Goal: Task Accomplishment & Management: Manage account settings

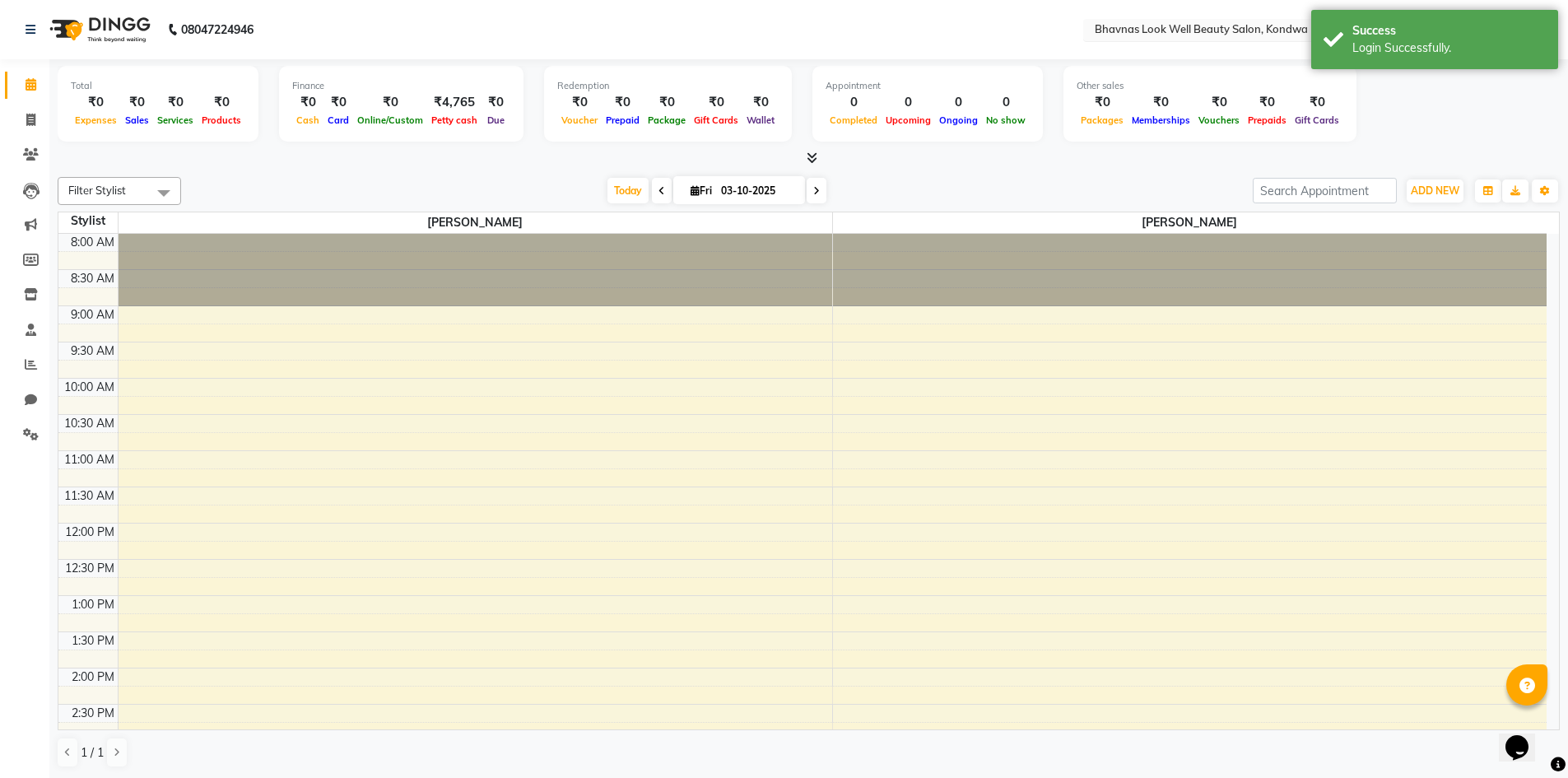
click at [1270, 37] on input "text" at bounding box center [1211, 30] width 239 height 16
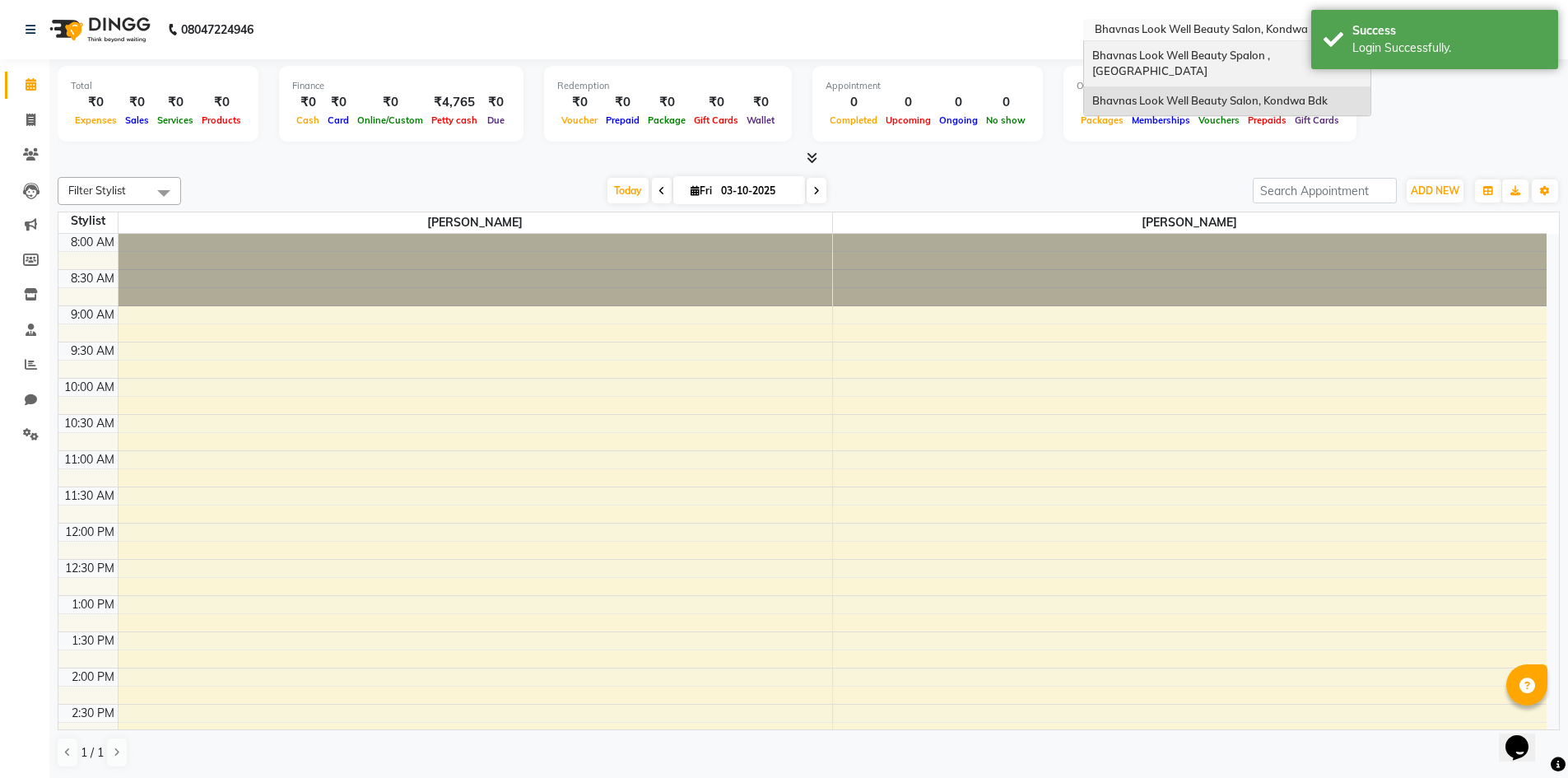
click at [1272, 50] on span "Bhavnas Look Well Beauty Spalon , [GEOGRAPHIC_DATA]" at bounding box center [1182, 63] width 180 height 30
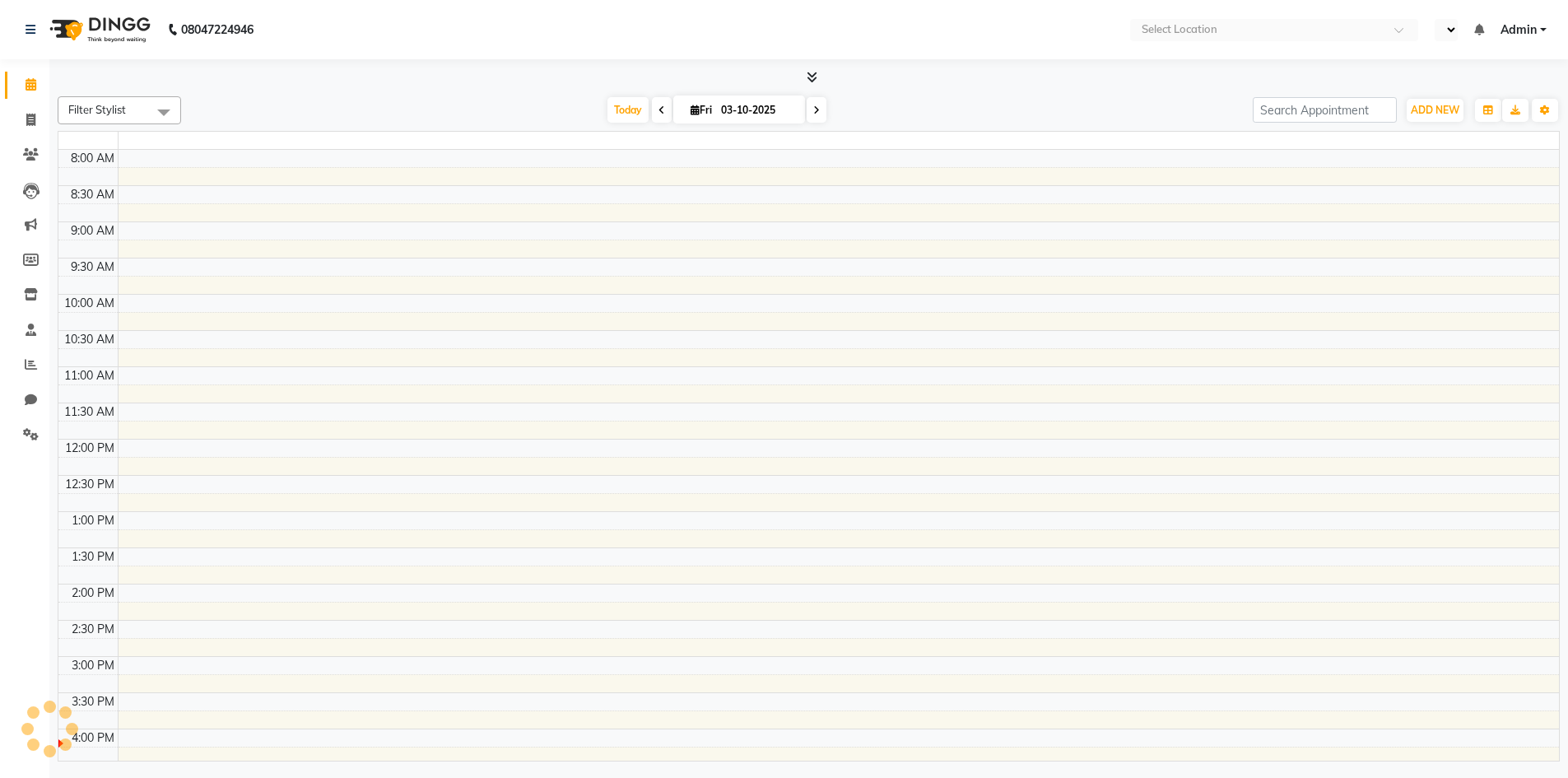
scroll to position [414, 0]
select select "en"
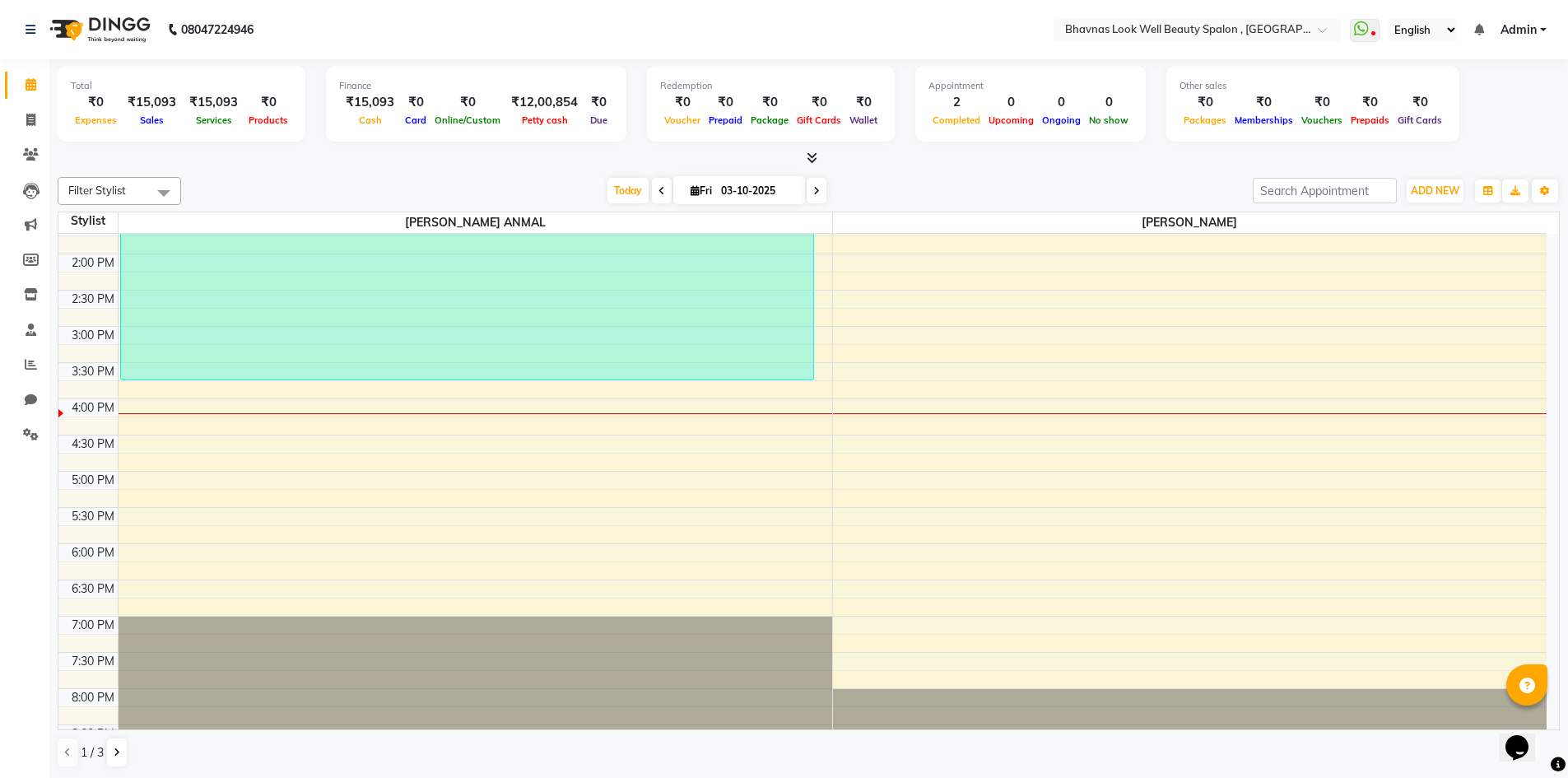
scroll to position [0, 0]
click at [39, 124] on span at bounding box center [30, 121] width 29 height 19
select select "6251"
select select "service"
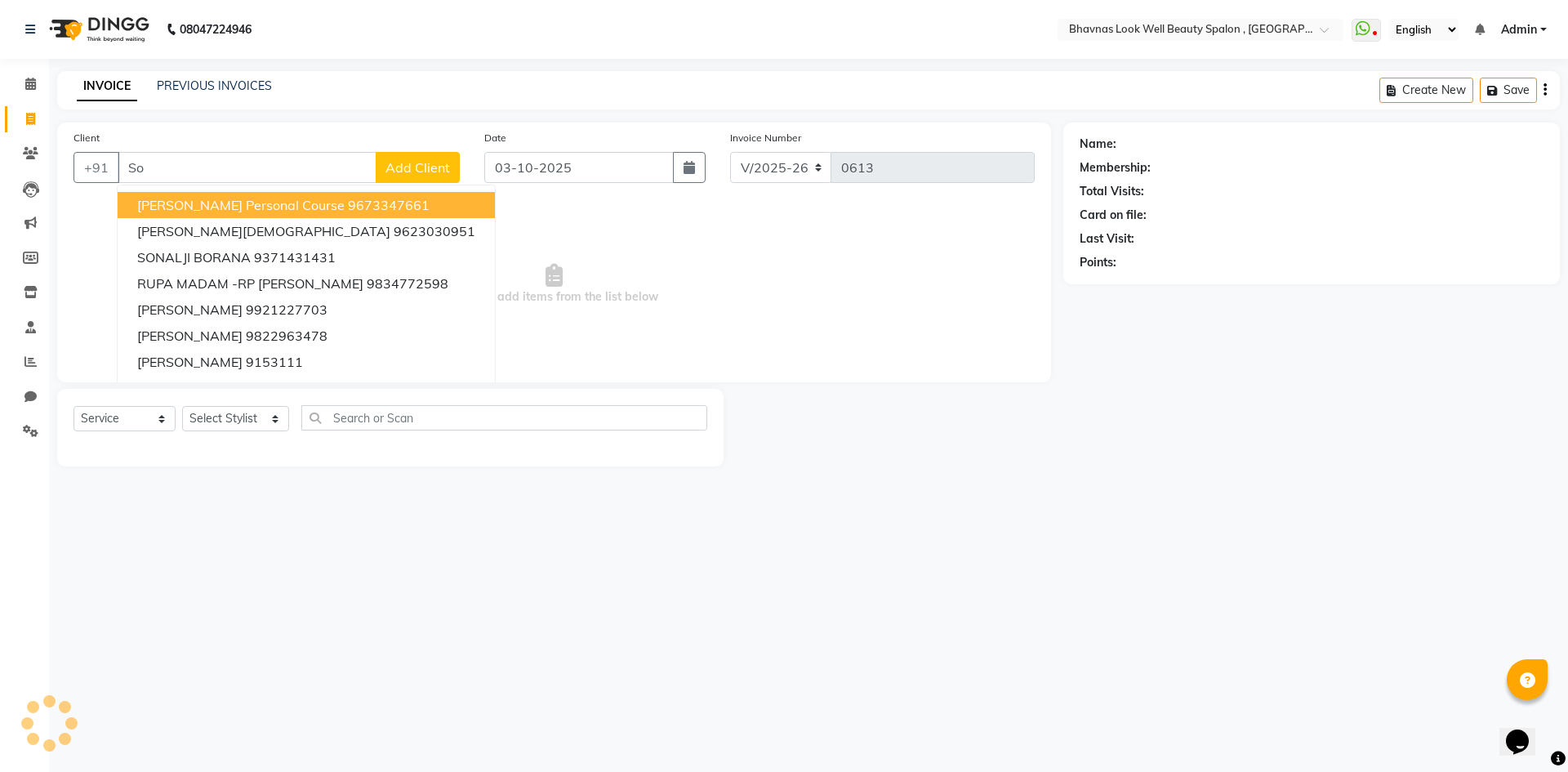
type input "S"
type input "SONALJI"
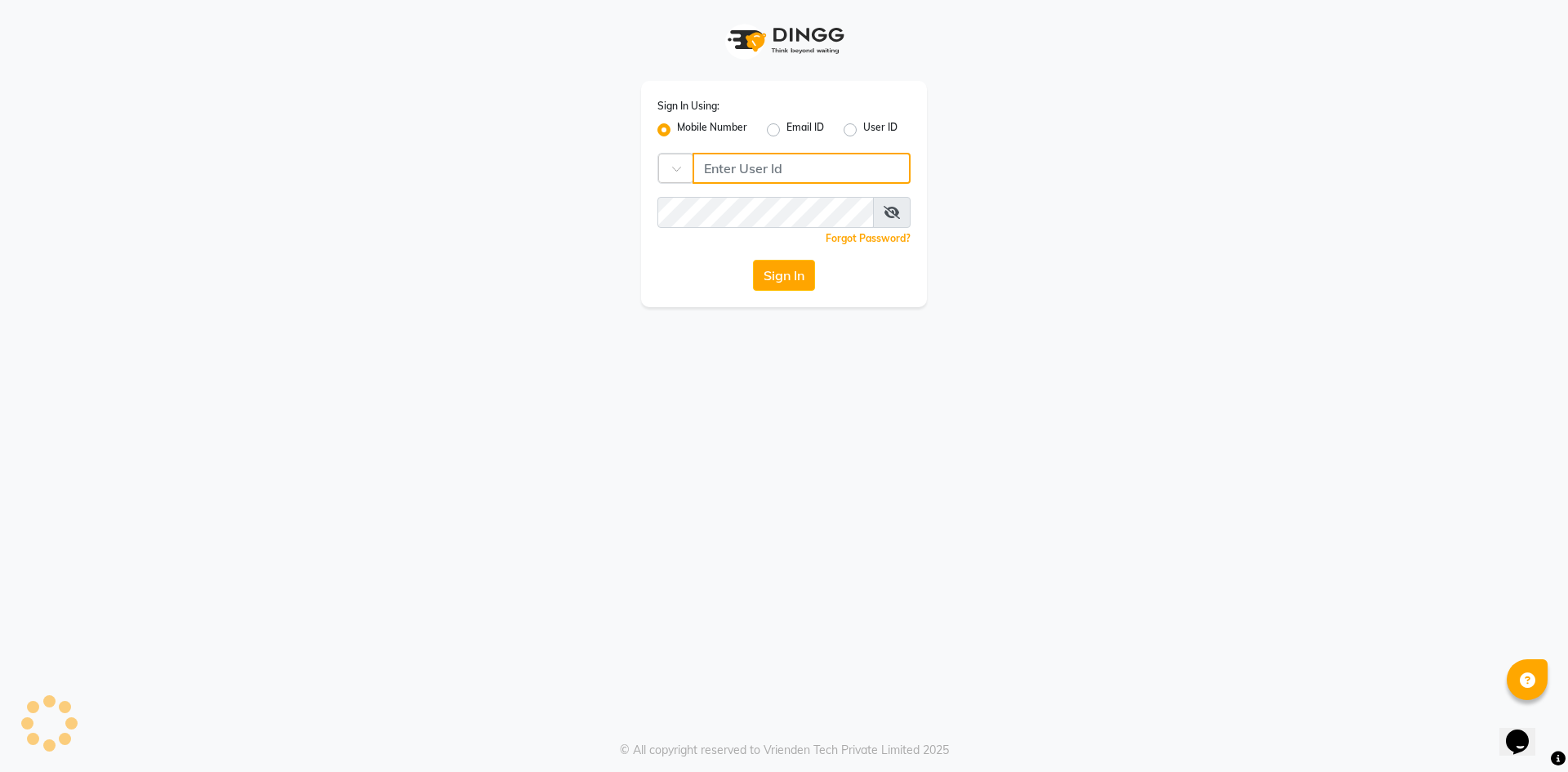
type input "9422348584"
click at [759, 280] on button "Sign In" at bounding box center [784, 275] width 62 height 31
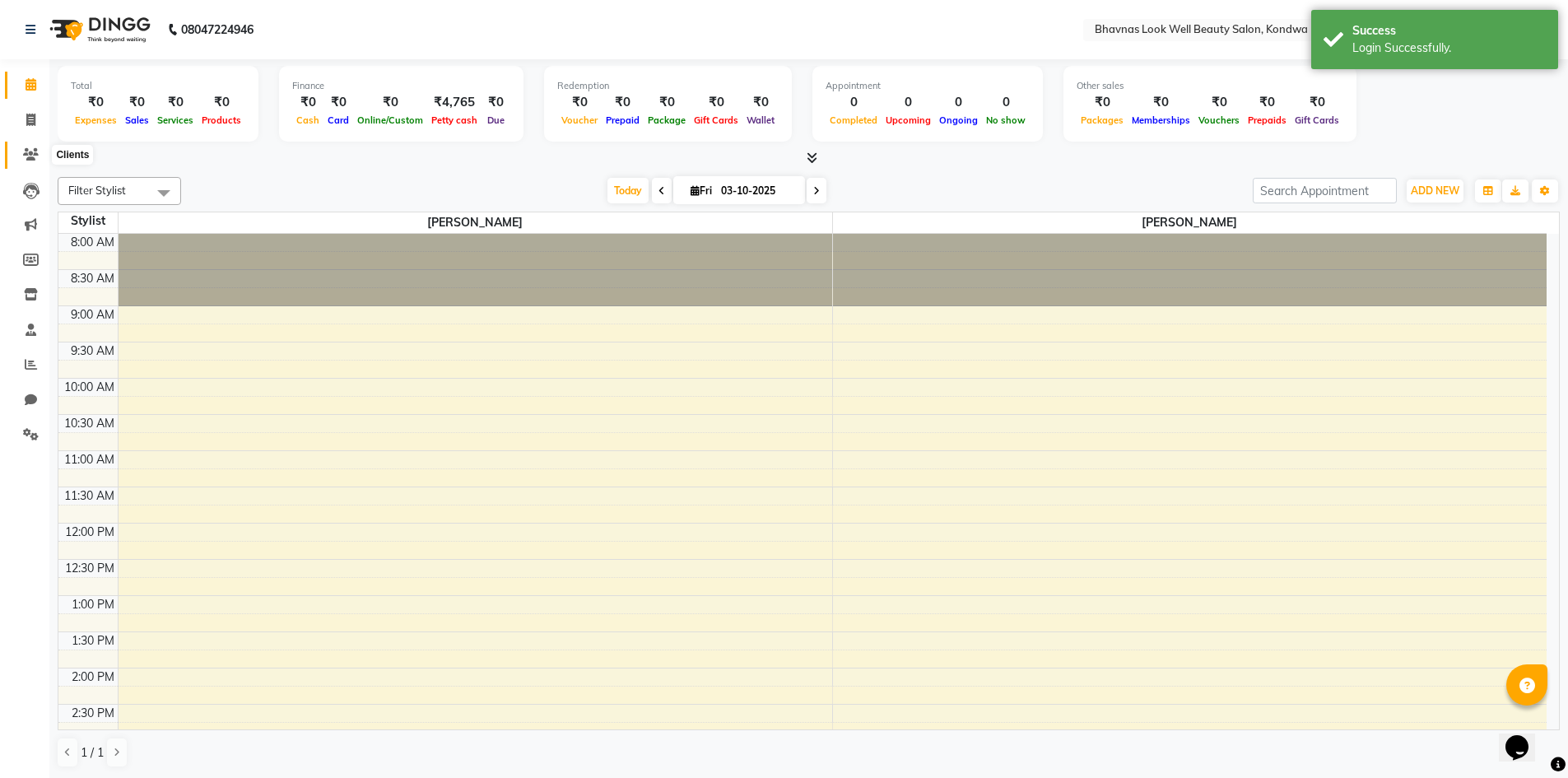
click at [35, 154] on icon at bounding box center [30, 154] width 16 height 13
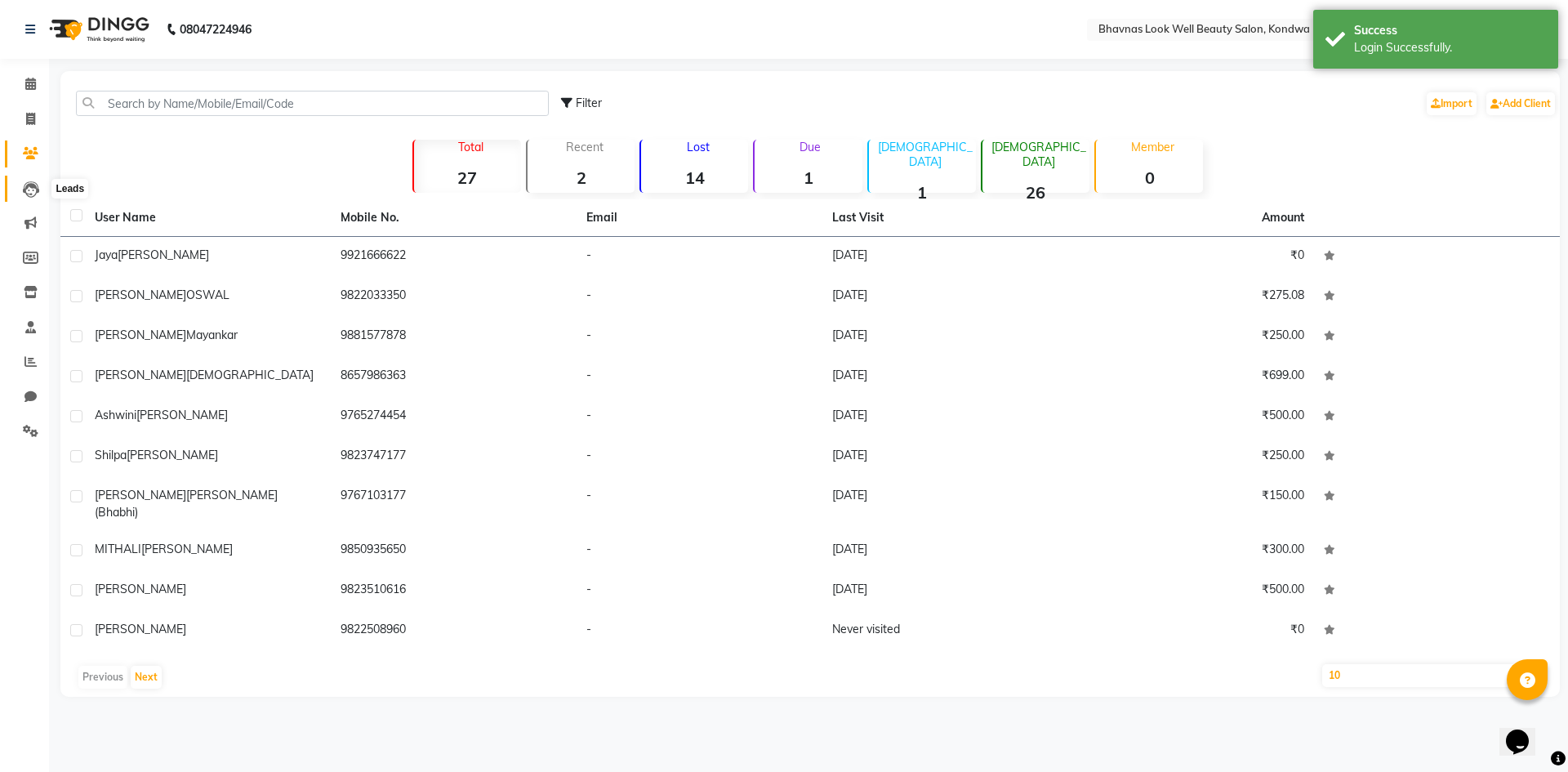
click at [34, 194] on icon at bounding box center [30, 189] width 16 height 16
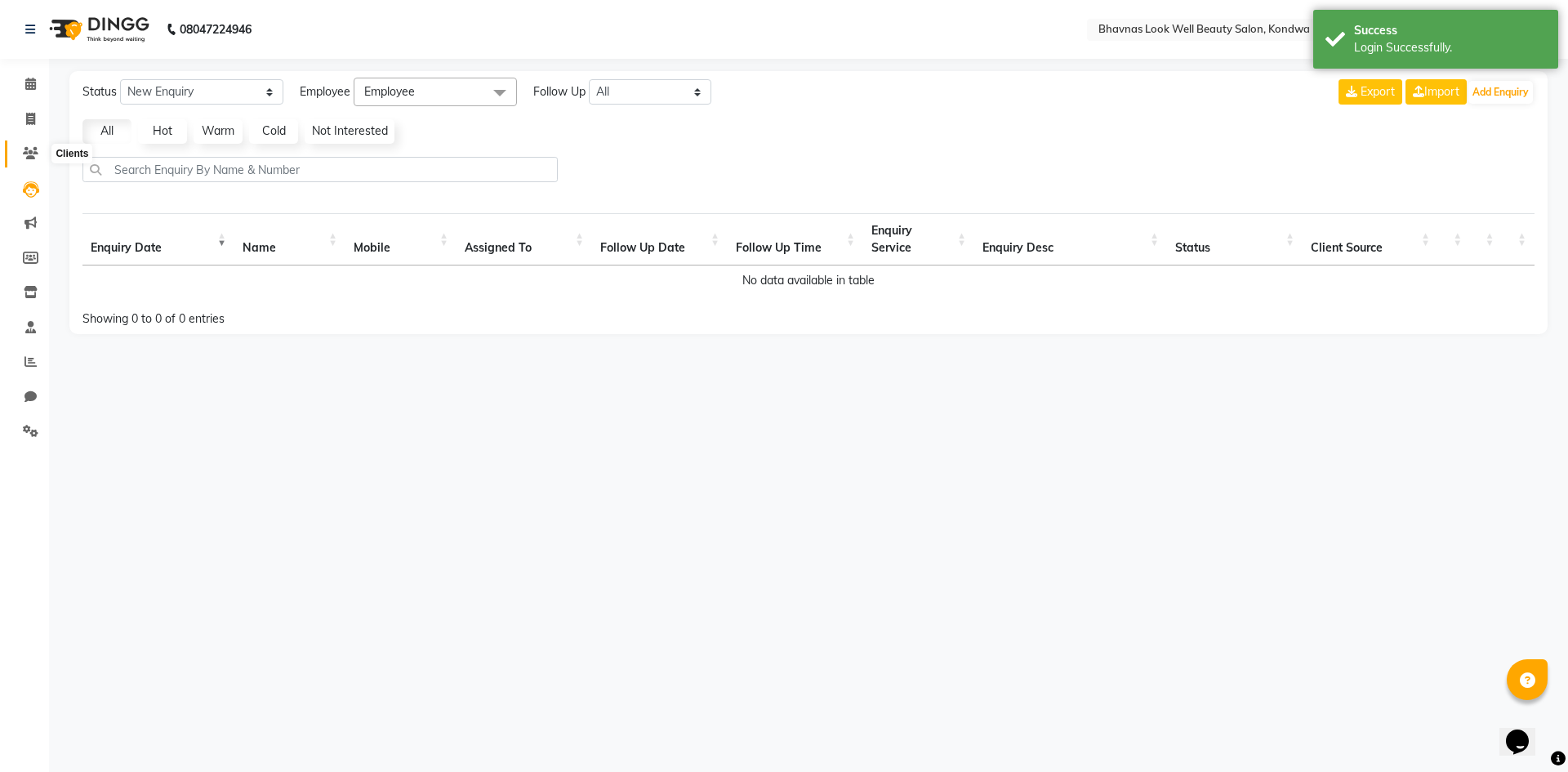
click at [25, 153] on icon at bounding box center [30, 153] width 16 height 13
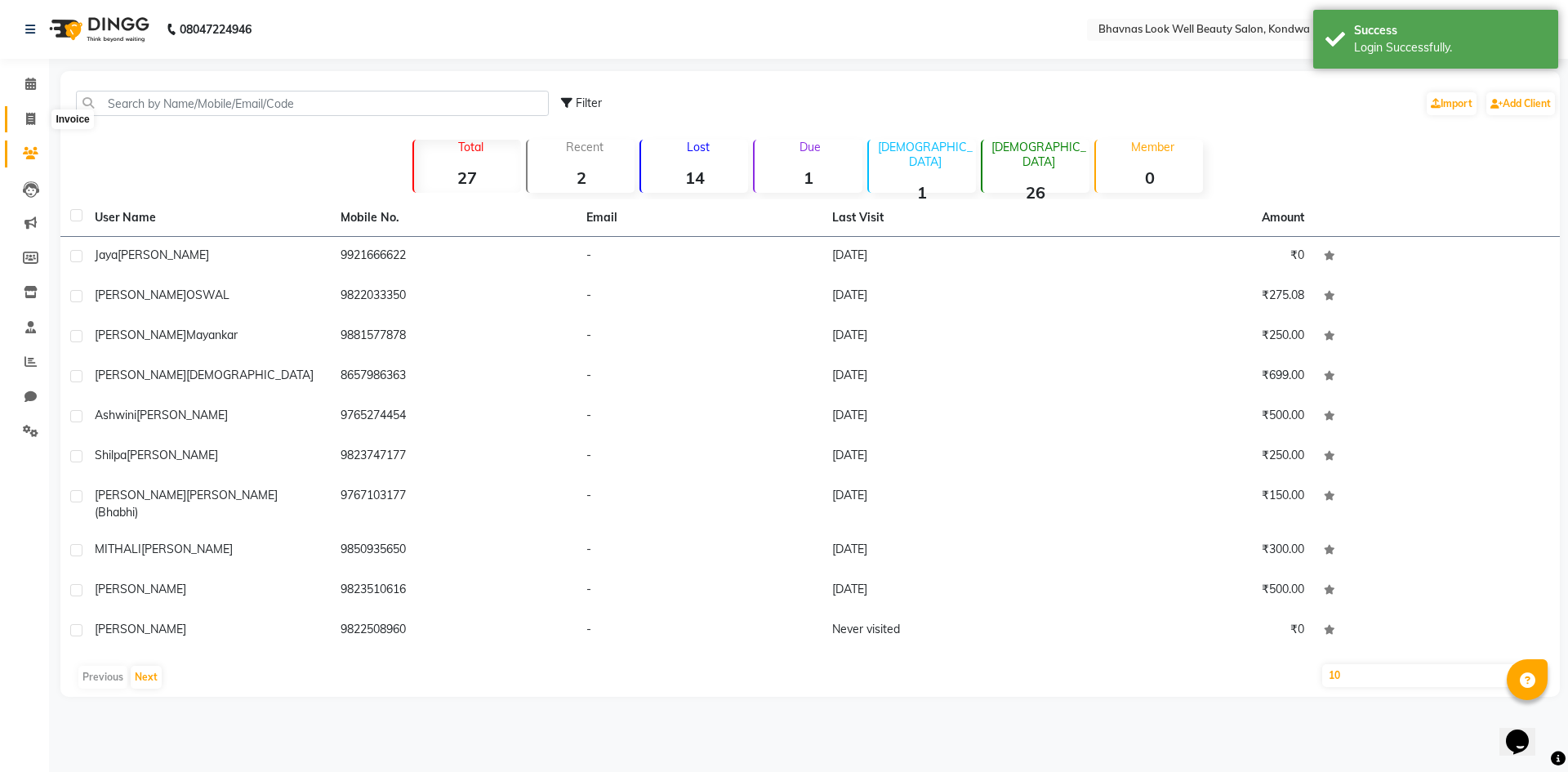
click at [38, 122] on span at bounding box center [30, 120] width 28 height 18
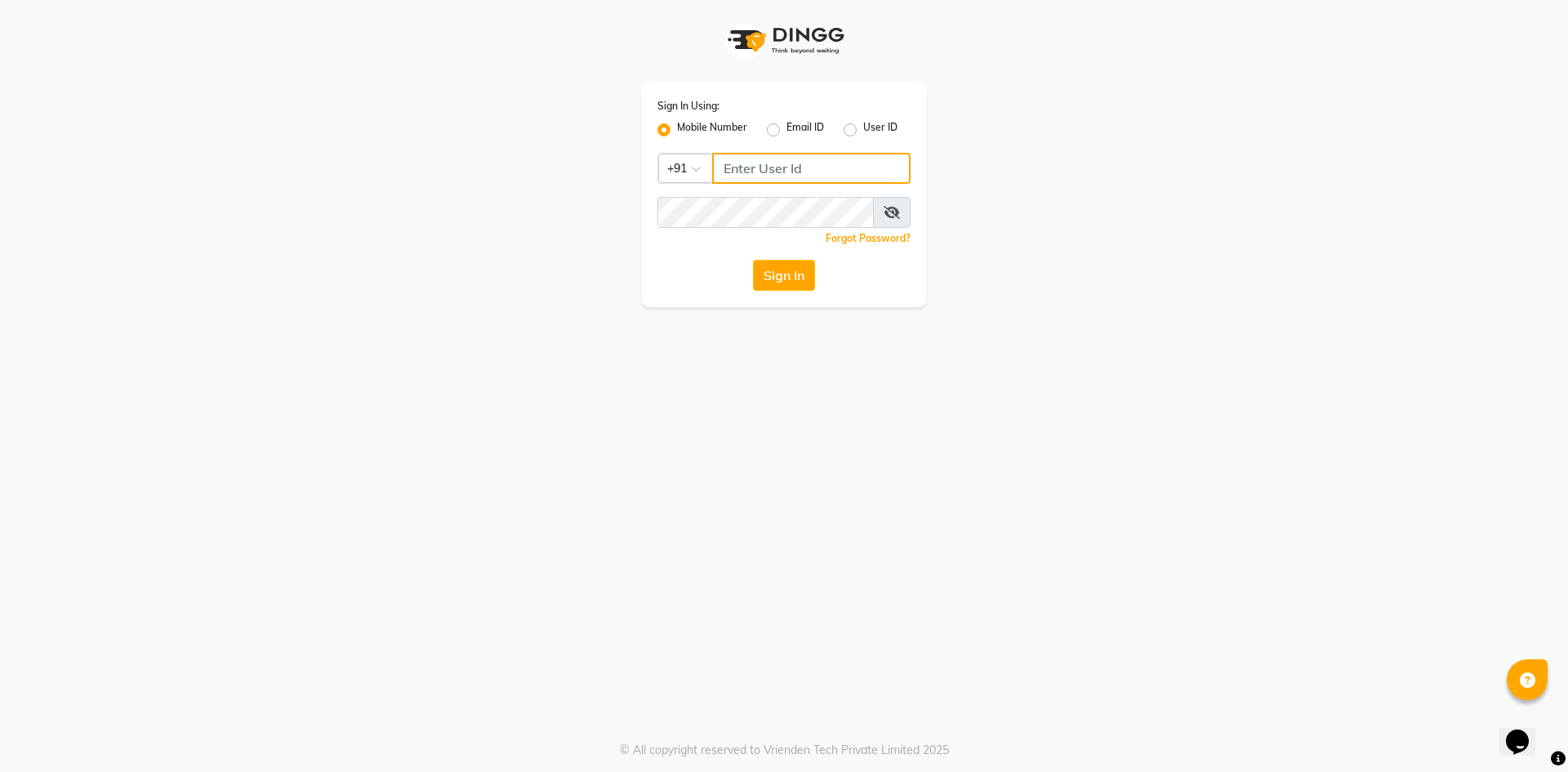
type input "9422348584"
click at [791, 277] on button "Sign In" at bounding box center [784, 275] width 62 height 31
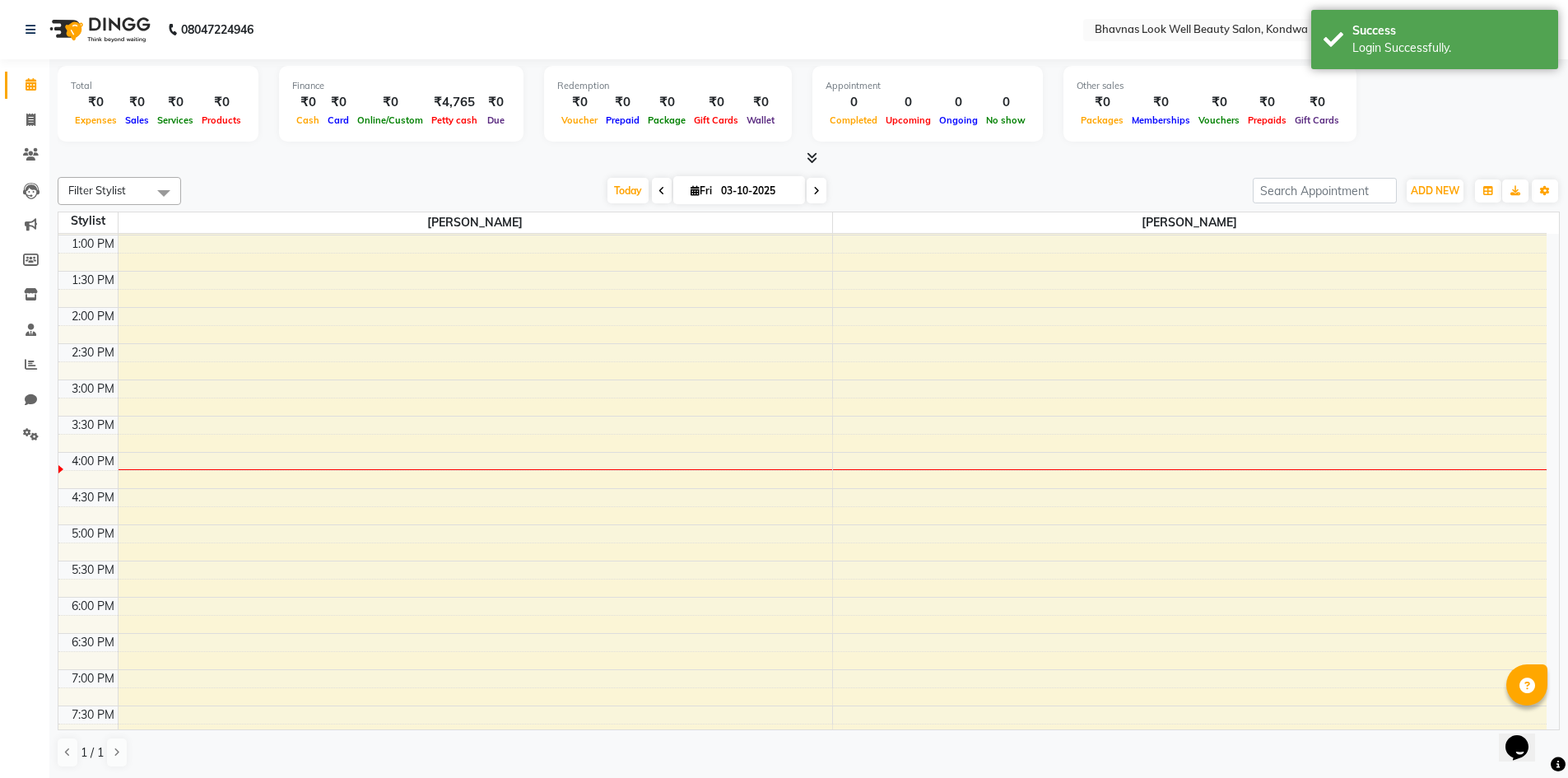
scroll to position [332, 0]
click at [1247, 30] on input "text" at bounding box center [1211, 30] width 239 height 16
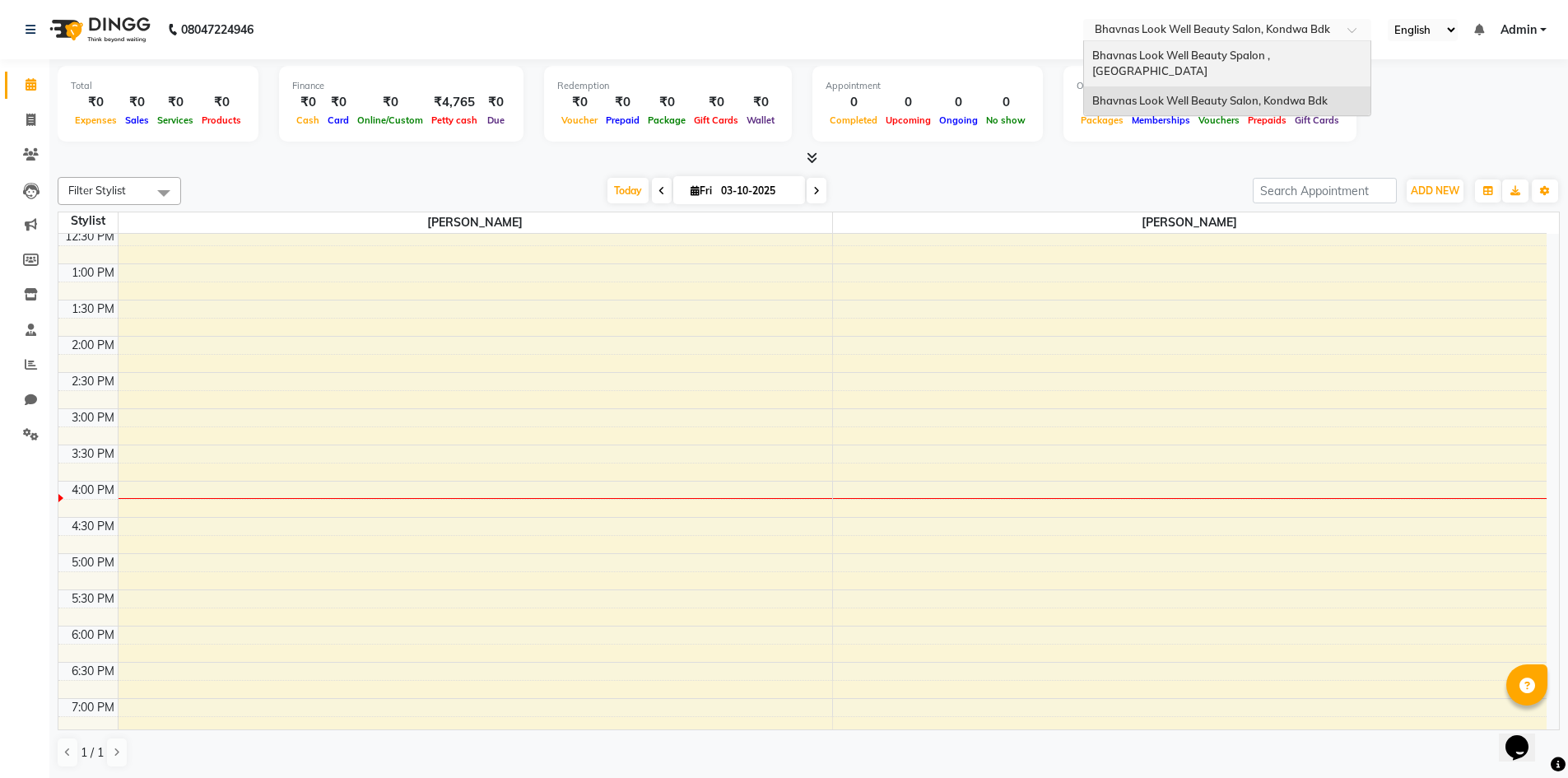
click at [1255, 57] on span "Bhavnas Look Well Beauty Spalon , [GEOGRAPHIC_DATA]" at bounding box center [1182, 63] width 180 height 30
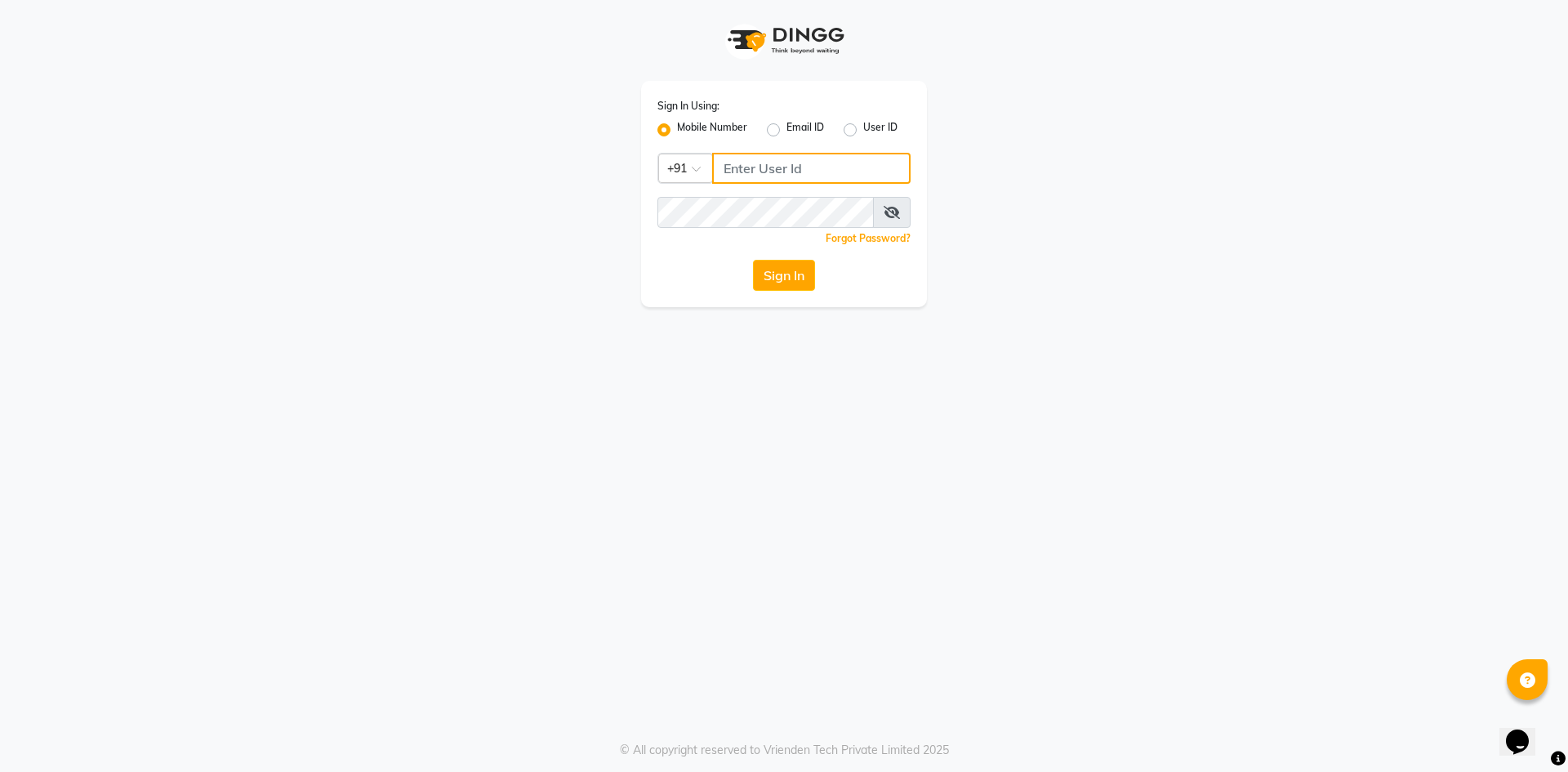
type input "9422348584"
click at [786, 281] on button "Sign In" at bounding box center [784, 275] width 62 height 31
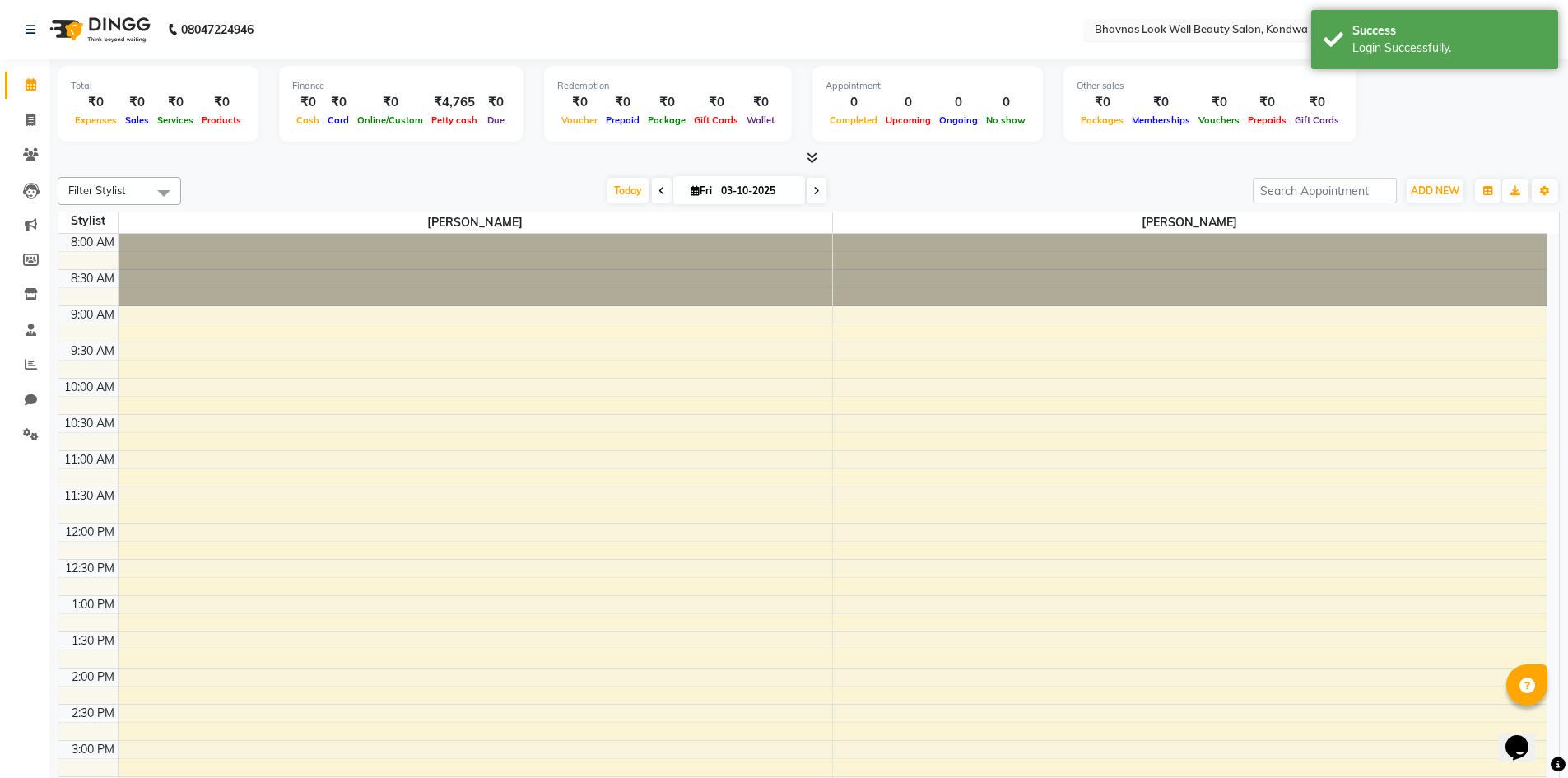
click at [1228, 19] on div "Select Location × Bhavnas Look Well Beauty Salon, Kondwa Bdk" at bounding box center [1227, 30] width 288 height 22
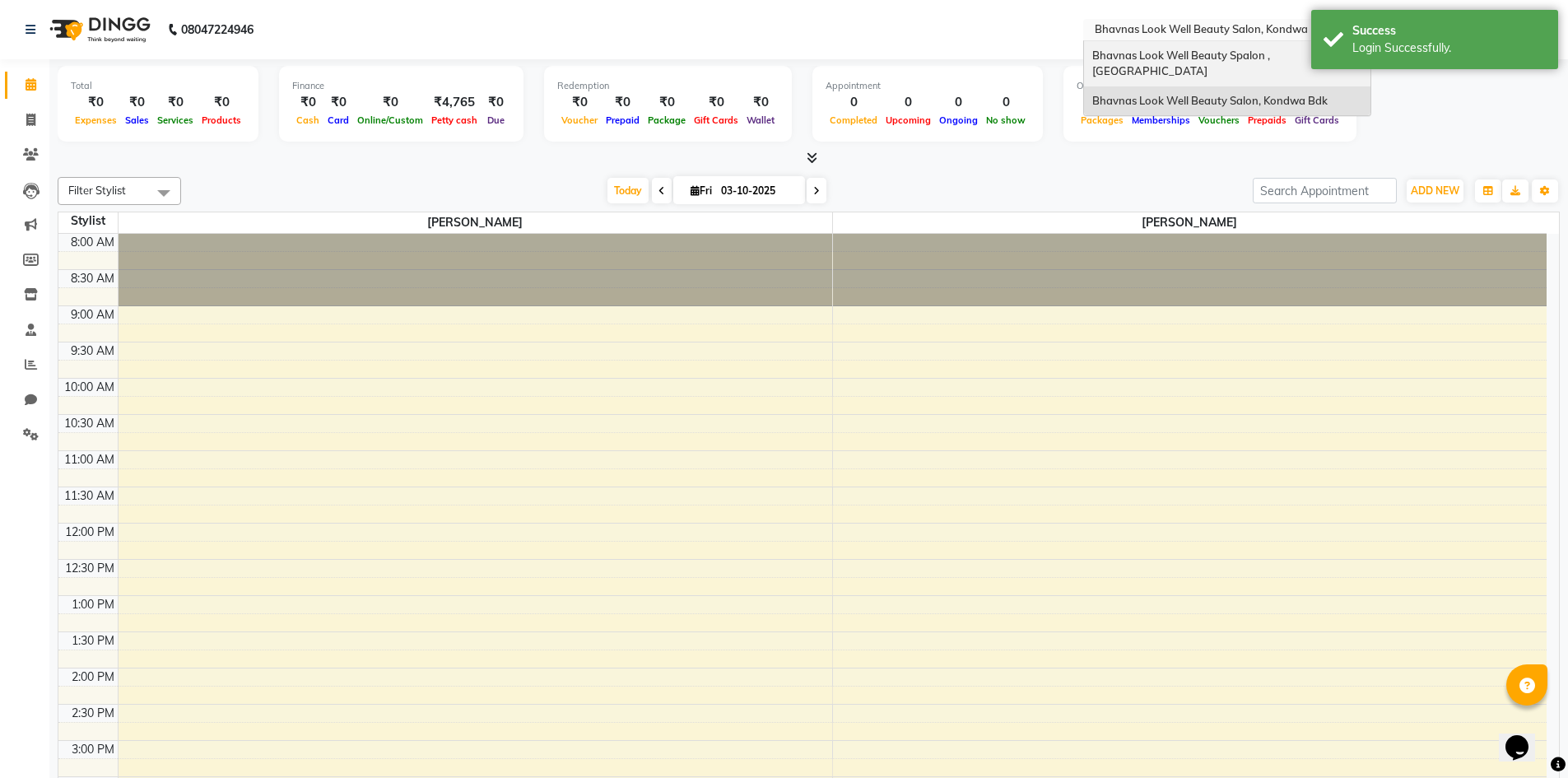
click at [1272, 52] on span "Bhavnas Look Well Beauty Spalon , [GEOGRAPHIC_DATA]" at bounding box center [1182, 63] width 180 height 30
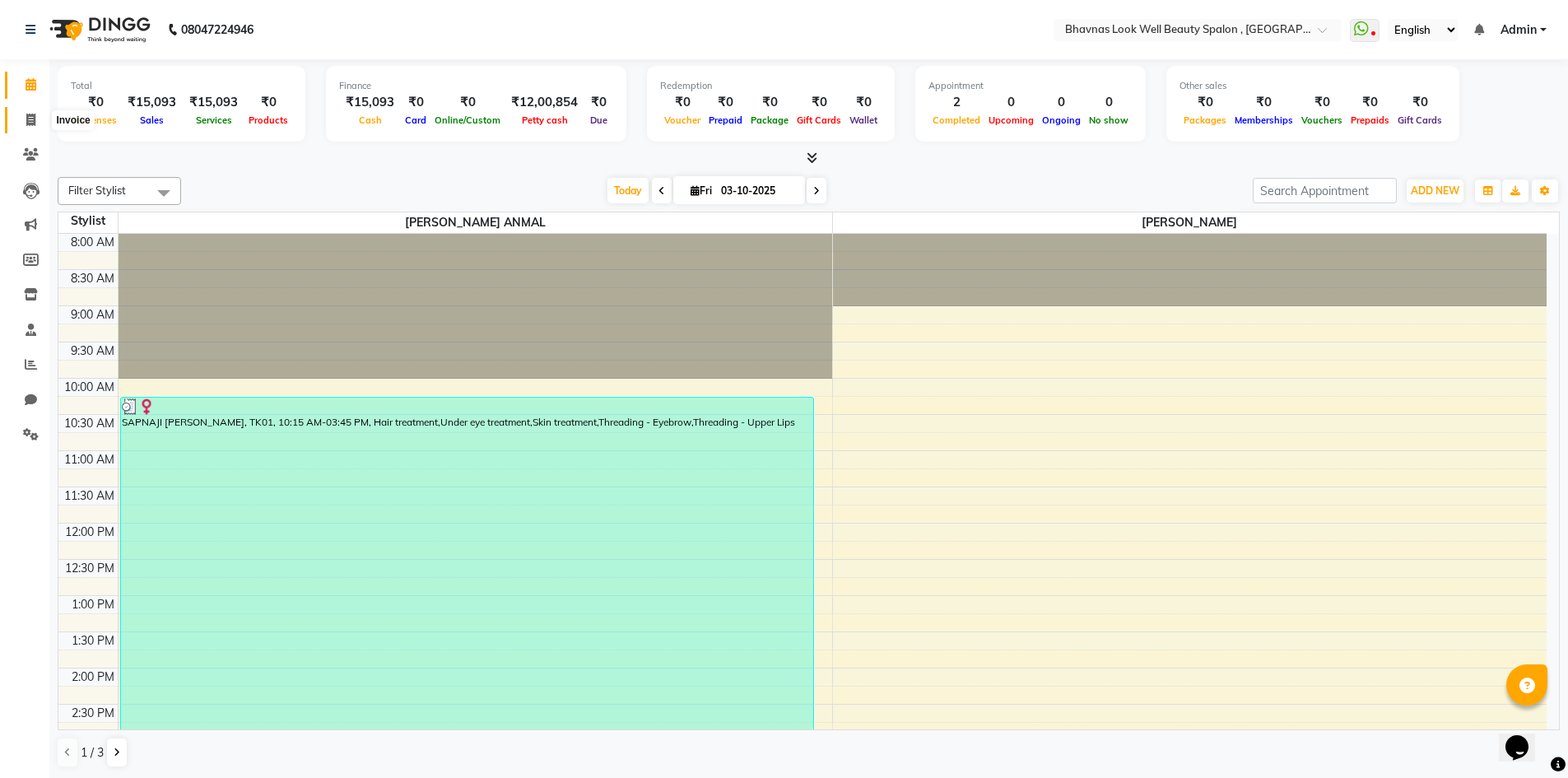
click at [40, 120] on span at bounding box center [30, 121] width 29 height 19
select select "service"
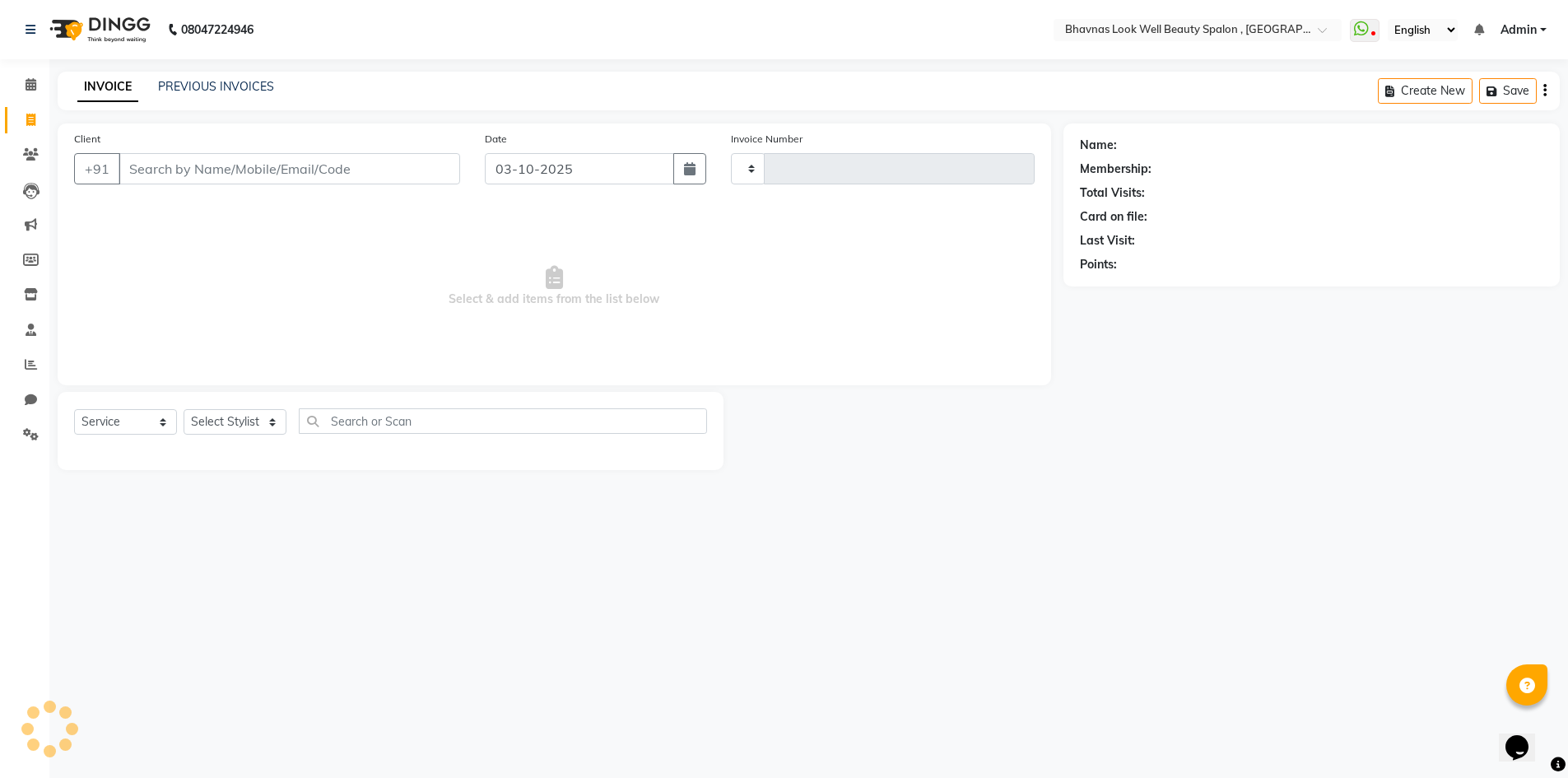
type input "0613"
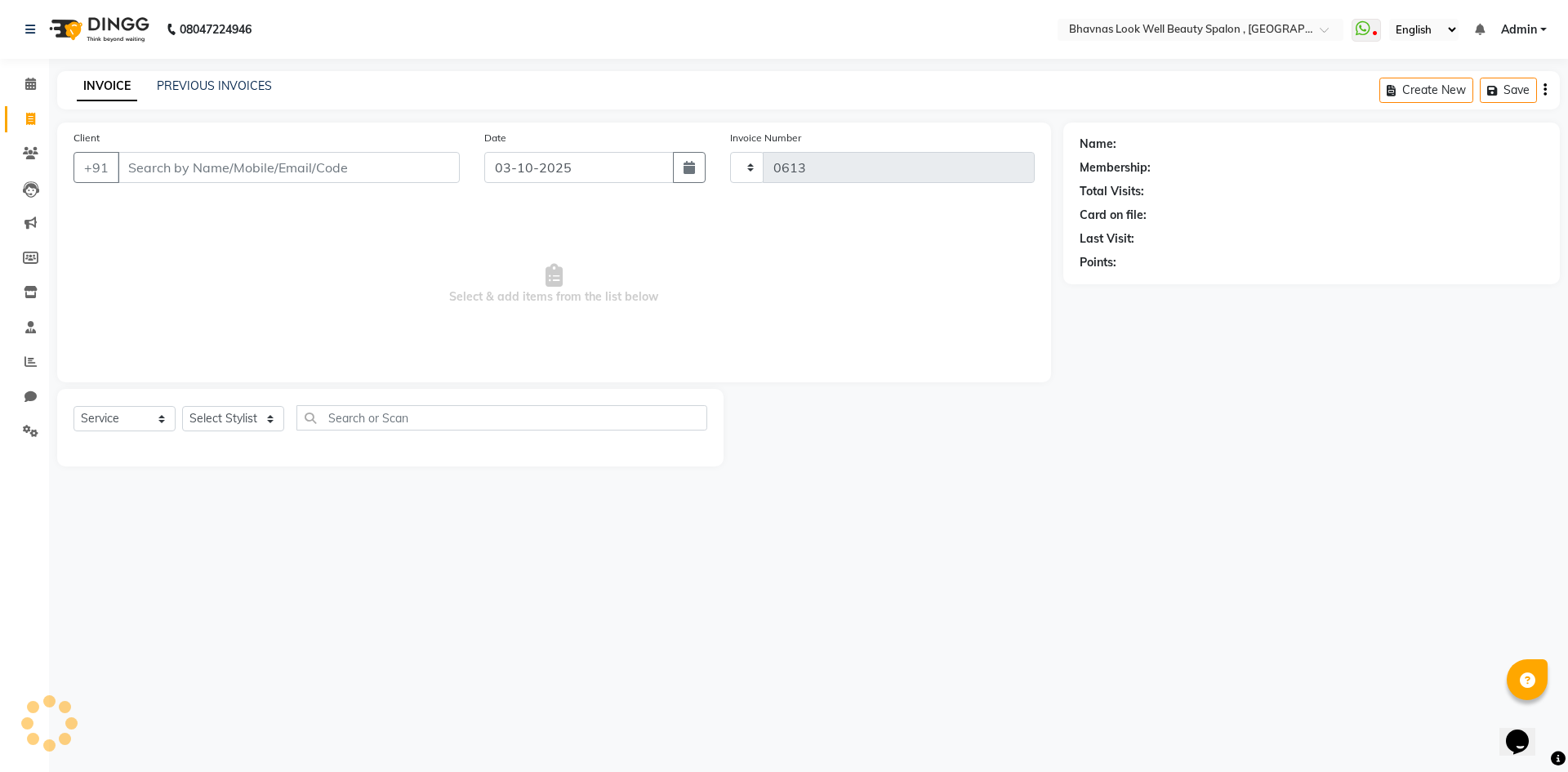
select select "6251"
click at [323, 167] on input "Client" at bounding box center [288, 167] width 342 height 31
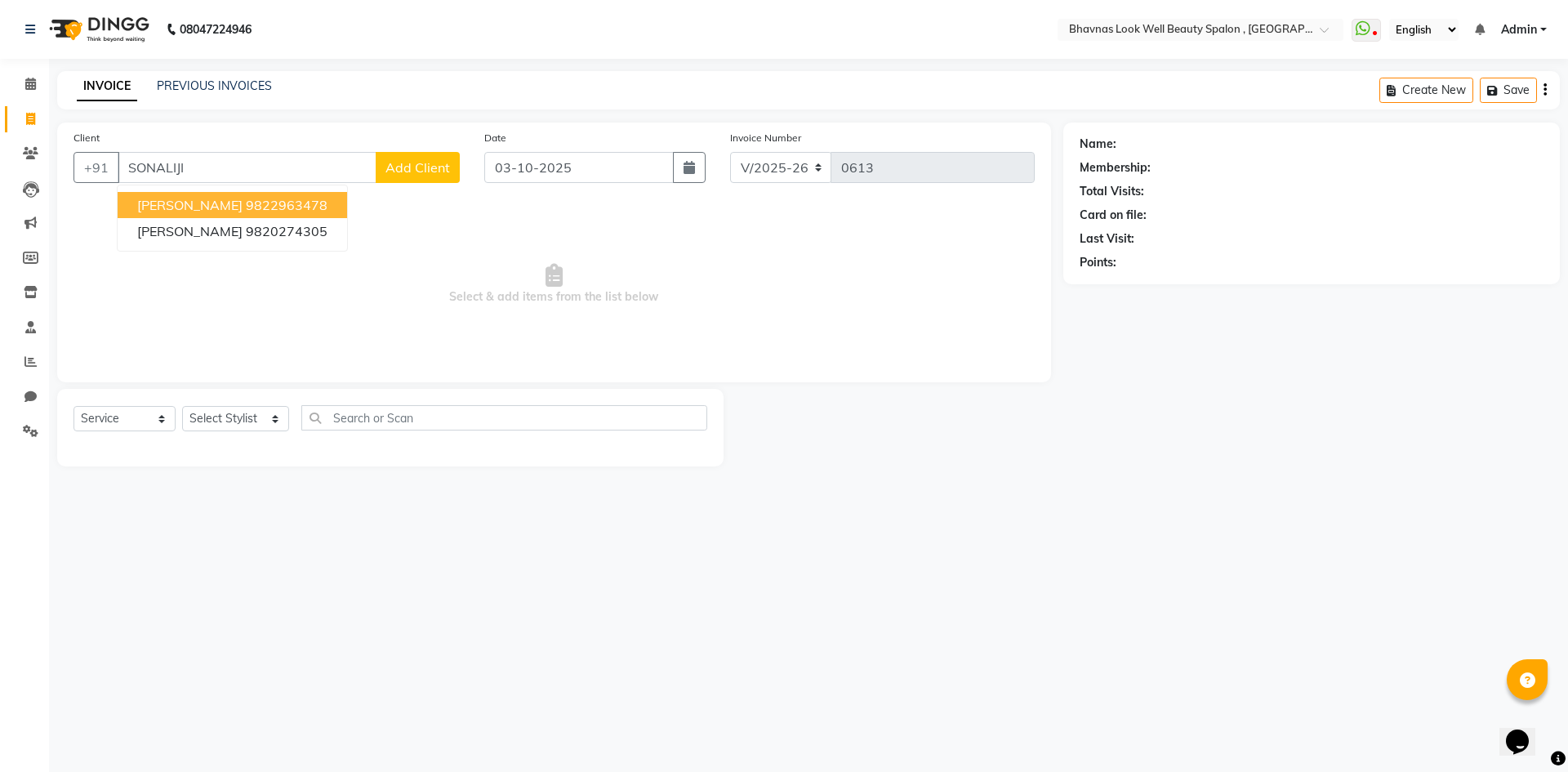
click at [242, 203] on span "[PERSON_NAME]" at bounding box center [190, 205] width 106 height 16
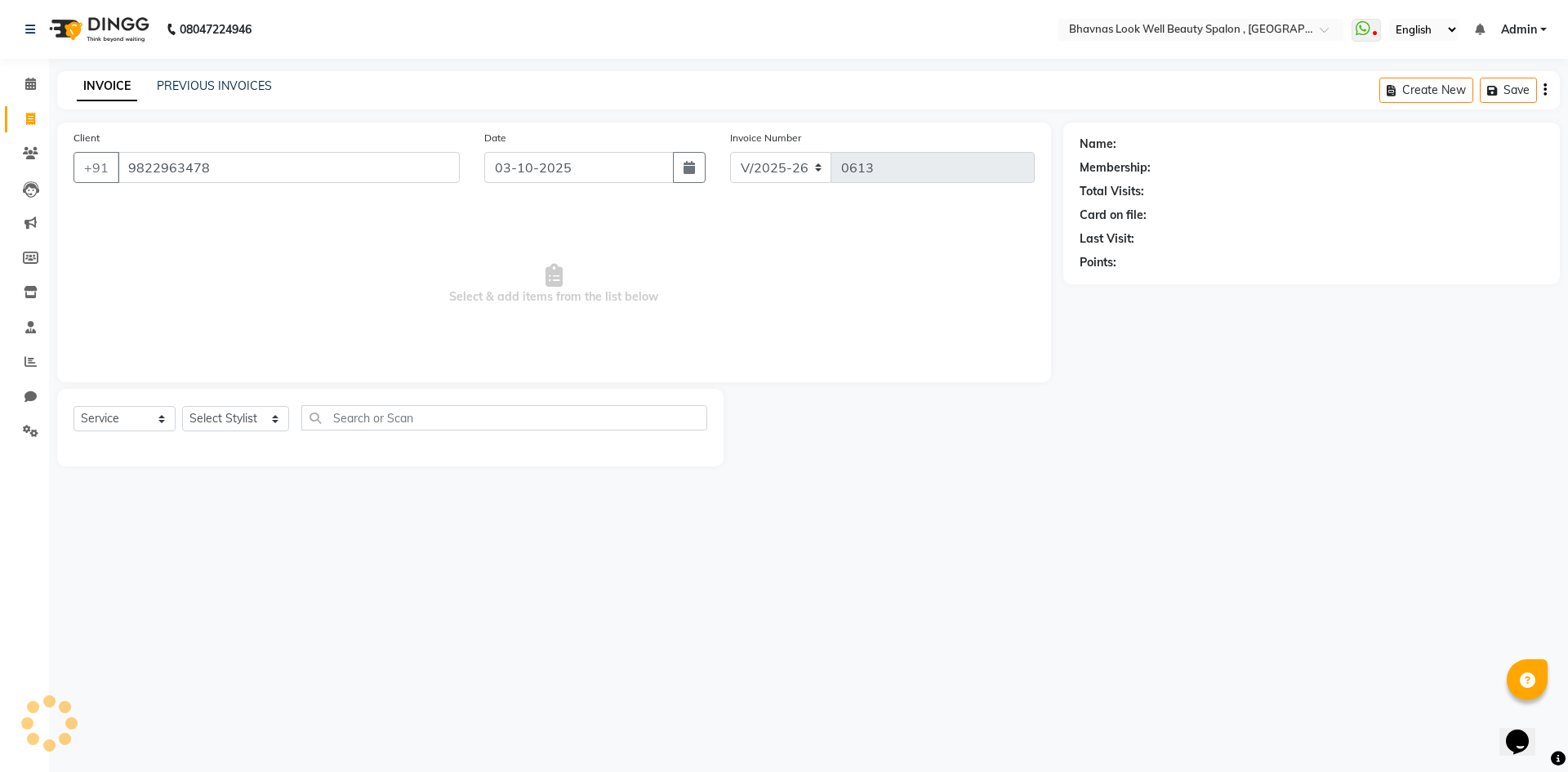
type input "9822963478"
select select "1: Object"
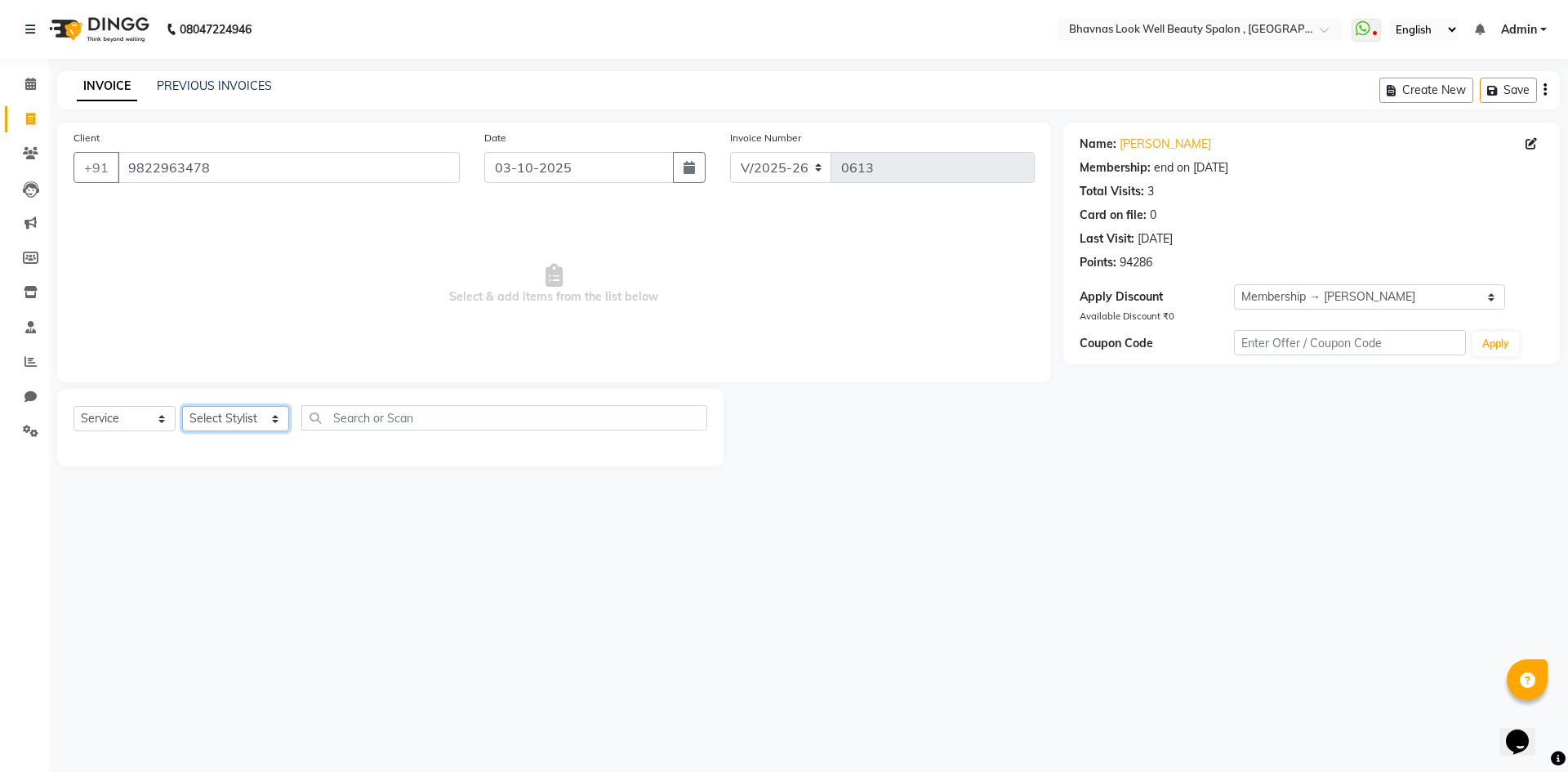
click at [244, 417] on select "Select Stylist [PERSON_NAME] [PERSON_NAME] ANMAL [PERSON_NAME] JYOTI [PERSON_NA…" at bounding box center [235, 418] width 107 height 25
select select "46642"
click at [182, 406] on select "Select Stylist [PERSON_NAME] [PERSON_NAME] ANMAL [PERSON_NAME] JYOTI [PERSON_NA…" at bounding box center [235, 418] width 107 height 25
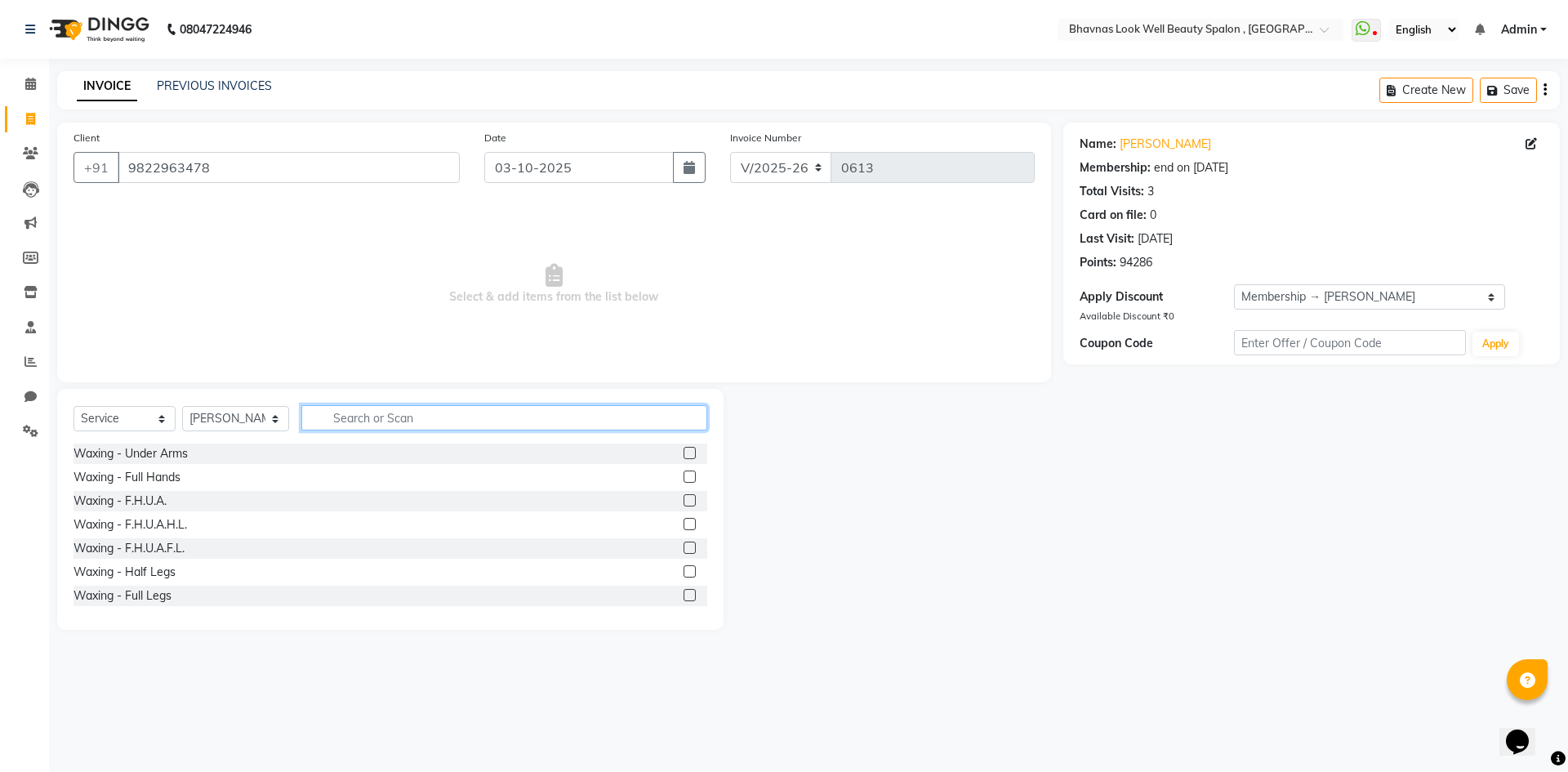
click at [393, 428] on input "text" at bounding box center [505, 417] width 406 height 25
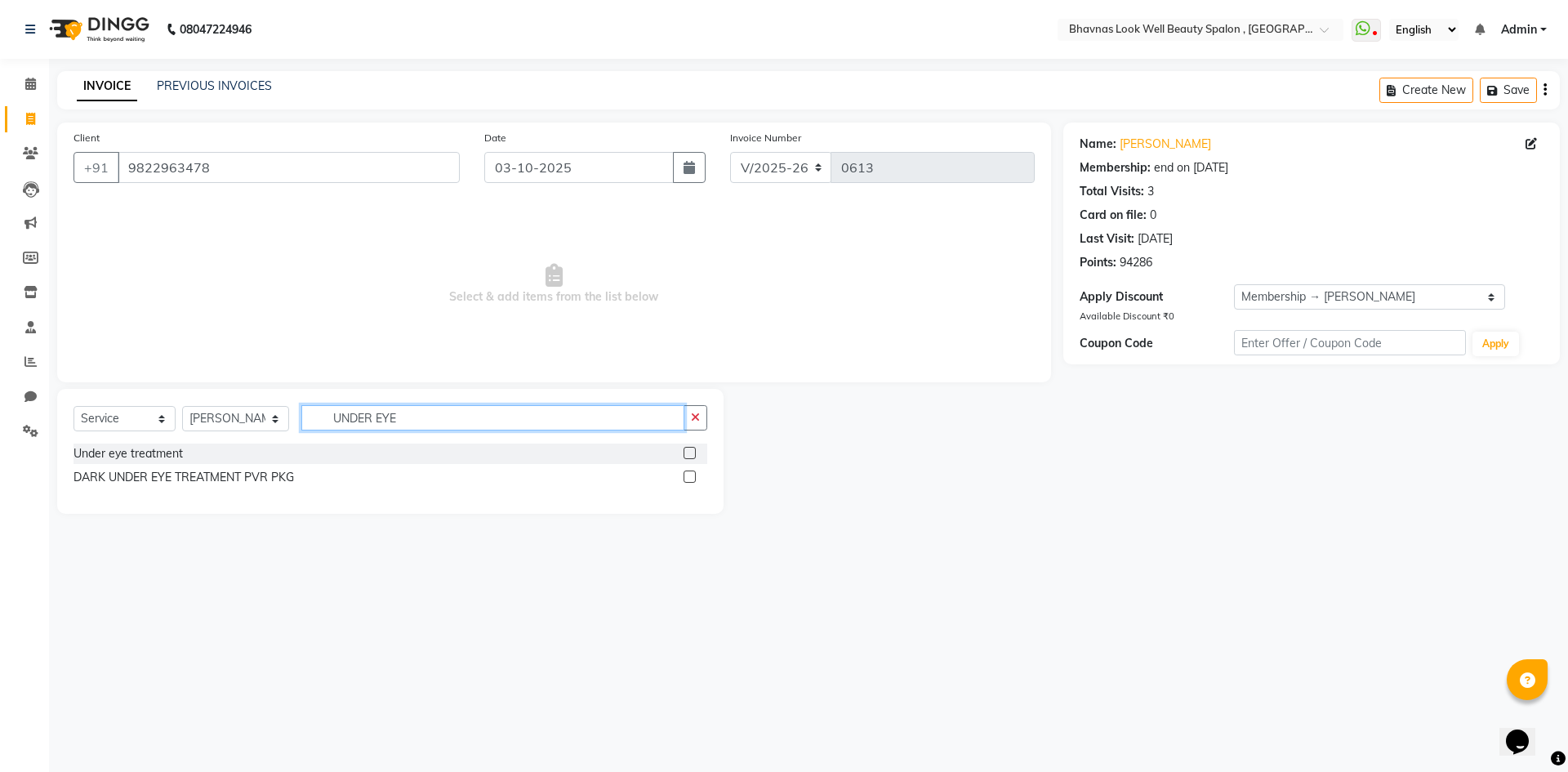
type input "UNDER EYE"
click at [691, 452] on label at bounding box center [690, 453] width 13 height 13
click at [691, 452] on input "checkbox" at bounding box center [689, 453] width 11 height 11
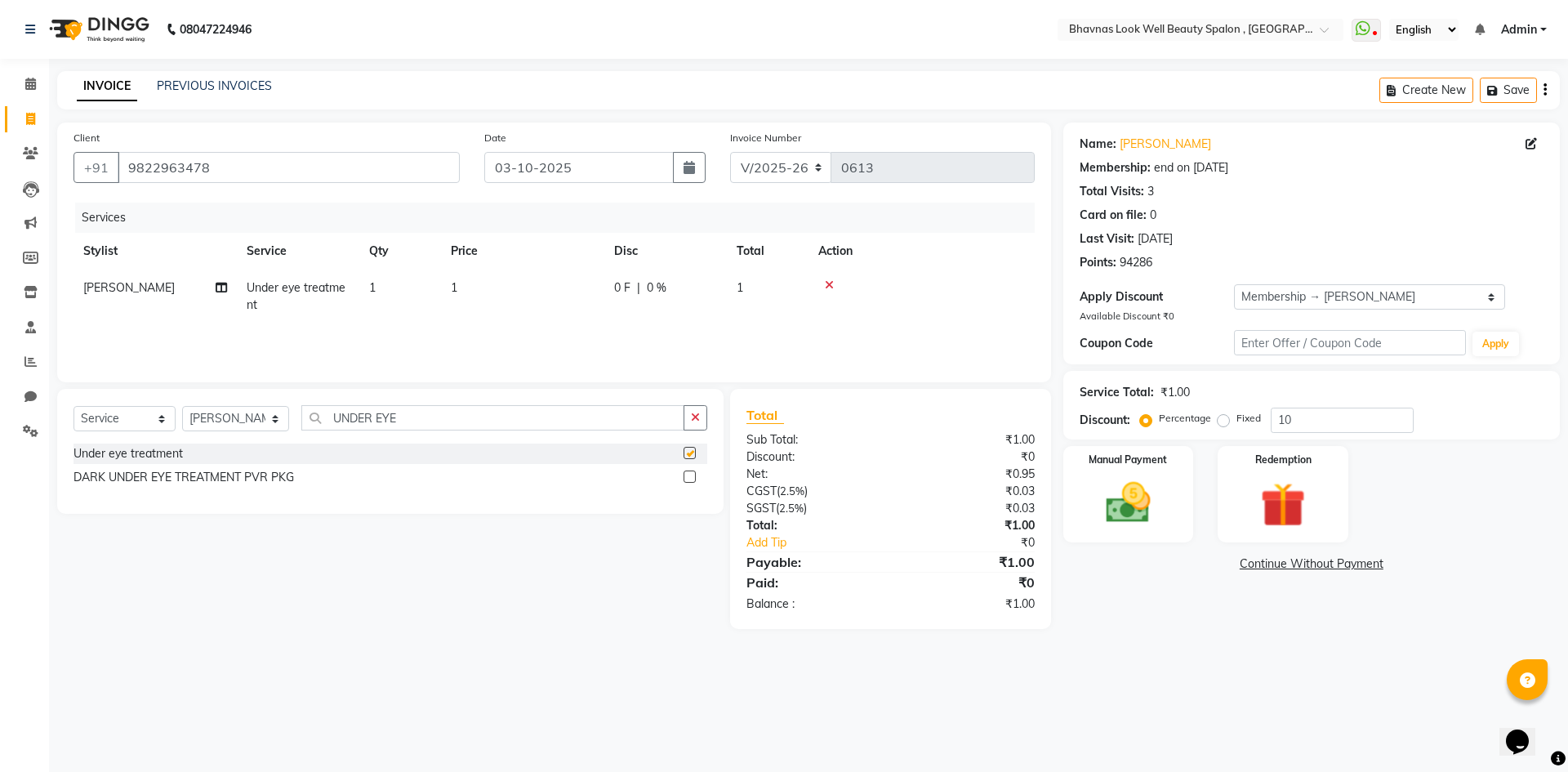
checkbox input "false"
drag, startPoint x: 427, startPoint y: 288, endPoint x: 627, endPoint y: 265, distance: 201.3
click at [427, 289] on td "1" at bounding box center [400, 297] width 81 height 54
select select "46642"
click at [583, 285] on input "1" at bounding box center [599, 292] width 144 height 25
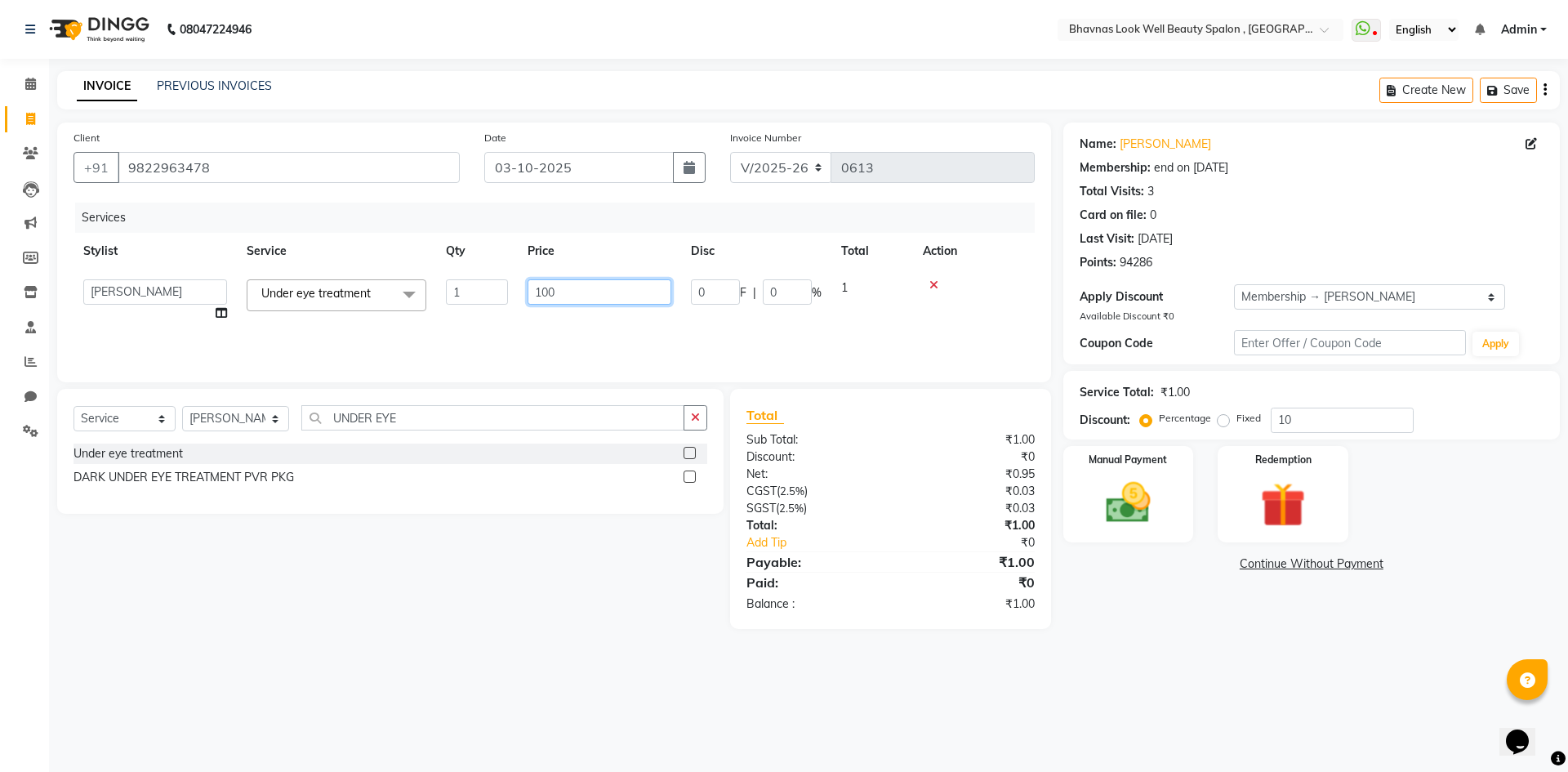
type input "1000"
click at [675, 312] on tr "[PERSON_NAME] [PERSON_NAME] ANMAL [PERSON_NAME] JYOTI [PERSON_NAME] [PERSON_NAM…" at bounding box center [554, 301] width 961 height 62
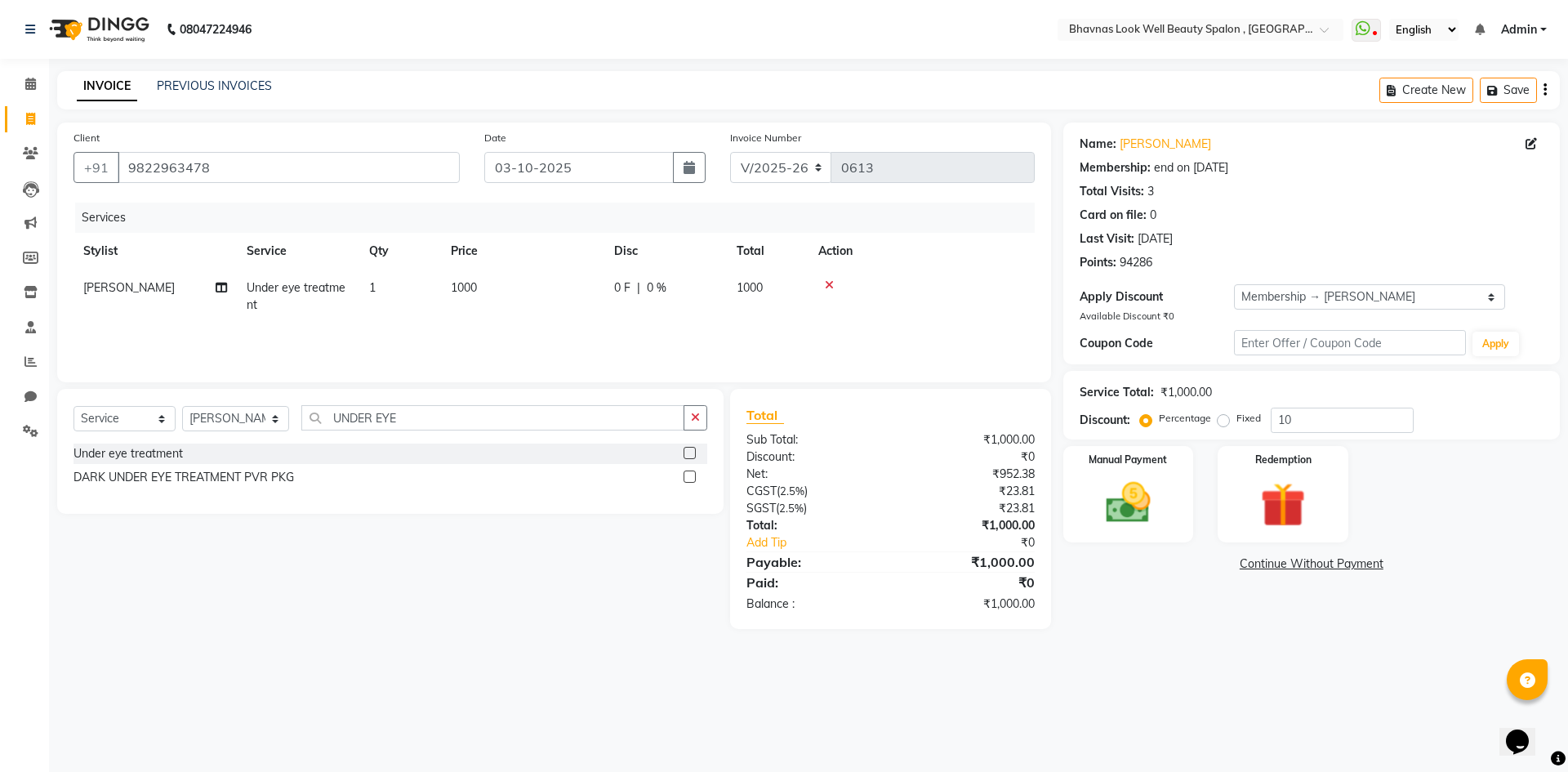
click at [686, 290] on div "0 F | 0 %" at bounding box center [665, 288] width 103 height 17
select select "46642"
drag, startPoint x: 715, startPoint y: 290, endPoint x: 580, endPoint y: 323, distance: 139.0
click at [580, 323] on tr "[PERSON_NAME] [PERSON_NAME] ANMAL [PERSON_NAME] JYOTI [PERSON_NAME] [PERSON_NAM…" at bounding box center [554, 301] width 961 height 62
type input "286"
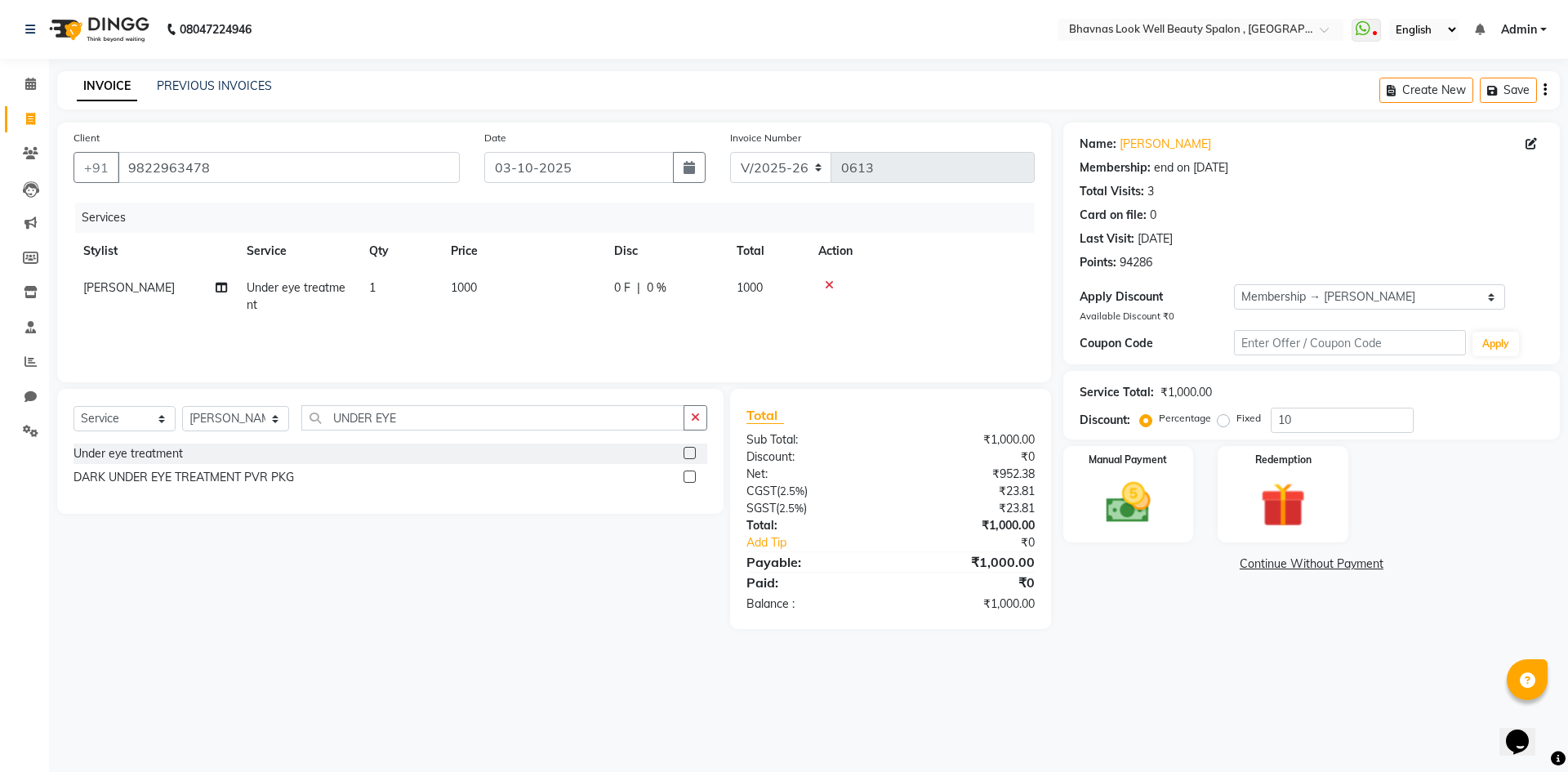
click at [620, 342] on div "Services Stylist Service Qty Price Disc Total Action [PERSON_NAME] Under eye tr…" at bounding box center [554, 284] width 961 height 163
click at [604, 304] on td "0 F | 0 %" at bounding box center [665, 297] width 122 height 54
select select "46642"
drag, startPoint x: 723, startPoint y: 292, endPoint x: 610, endPoint y: 302, distance: 113.4
click at [610, 302] on tr "[PERSON_NAME] [PERSON_NAME] ANMAL [PERSON_NAME] JYOTI [PERSON_NAME] [PERSON_NAM…" at bounding box center [554, 301] width 961 height 62
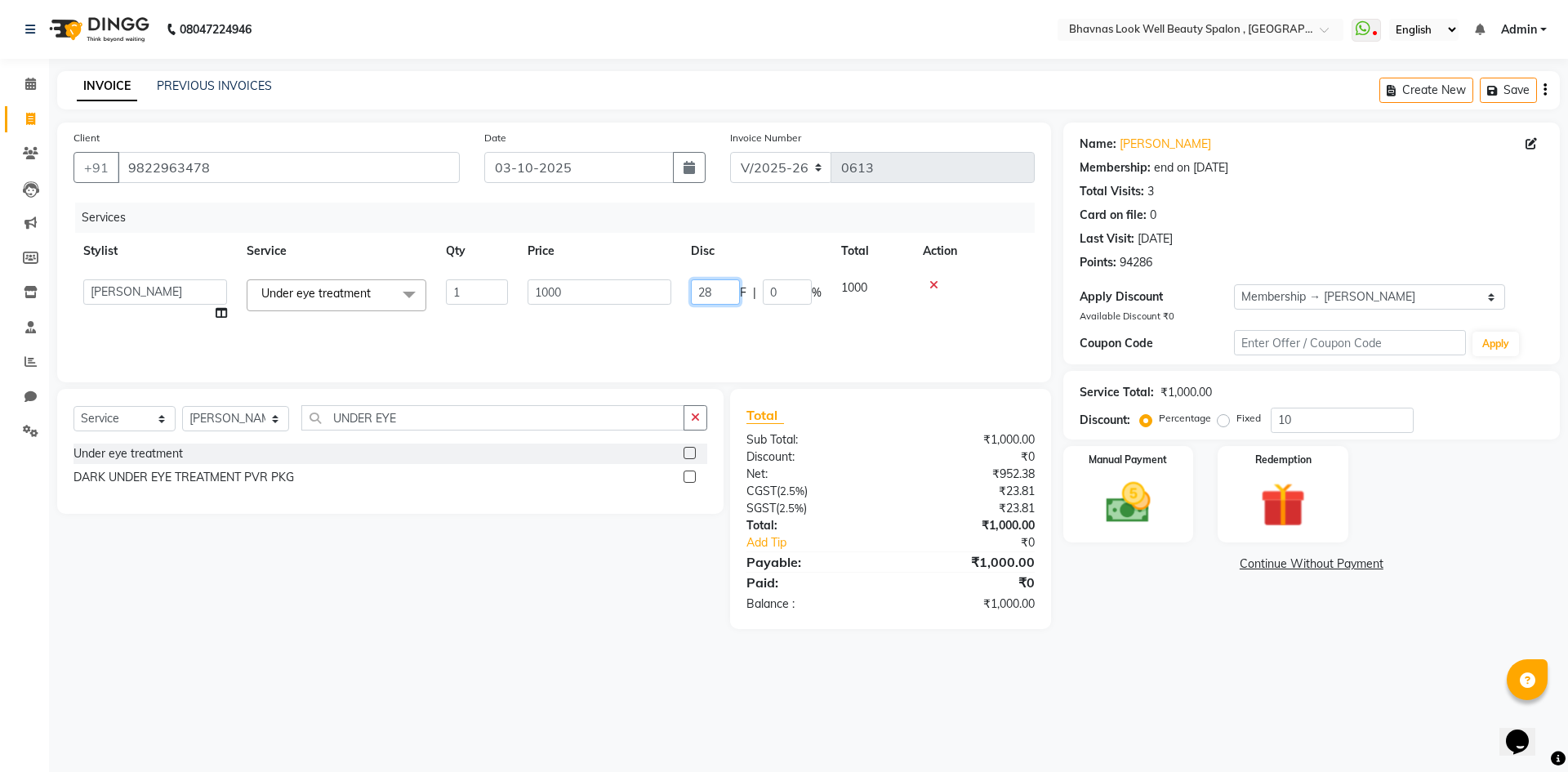
type input "286"
click at [698, 315] on td "0 F | 0 %" at bounding box center [665, 297] width 122 height 54
select select "46642"
click at [698, 315] on td "0 F | 0 %" at bounding box center [756, 301] width 150 height 62
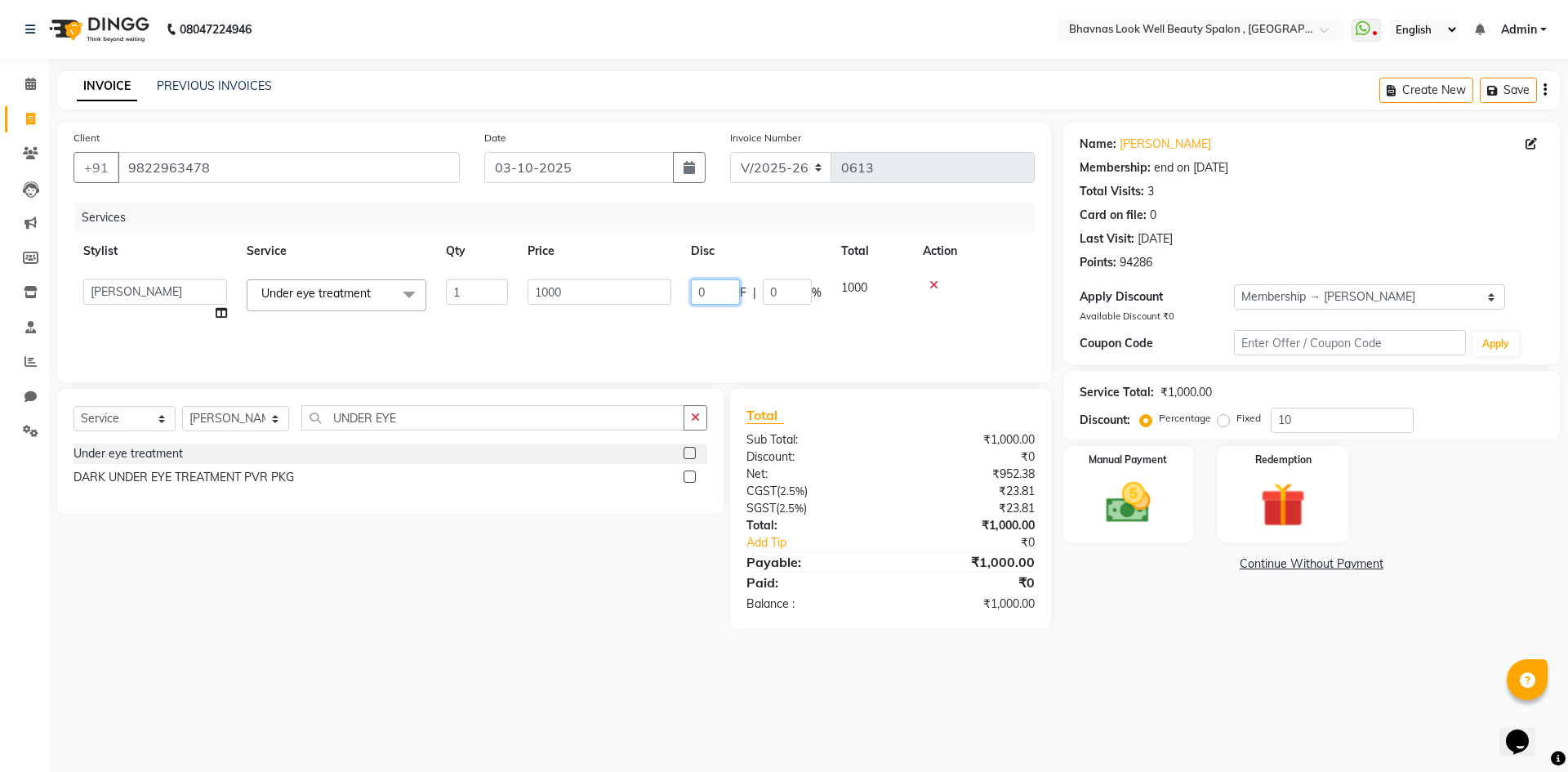
click at [724, 299] on input "0" at bounding box center [715, 292] width 49 height 25
click at [698, 308] on td "0 F | 0 %" at bounding box center [756, 301] width 150 height 62
select select "46642"
click at [698, 308] on td "0 F | 0 %" at bounding box center [756, 301] width 150 height 62
click at [723, 282] on input "0" at bounding box center [715, 292] width 49 height 25
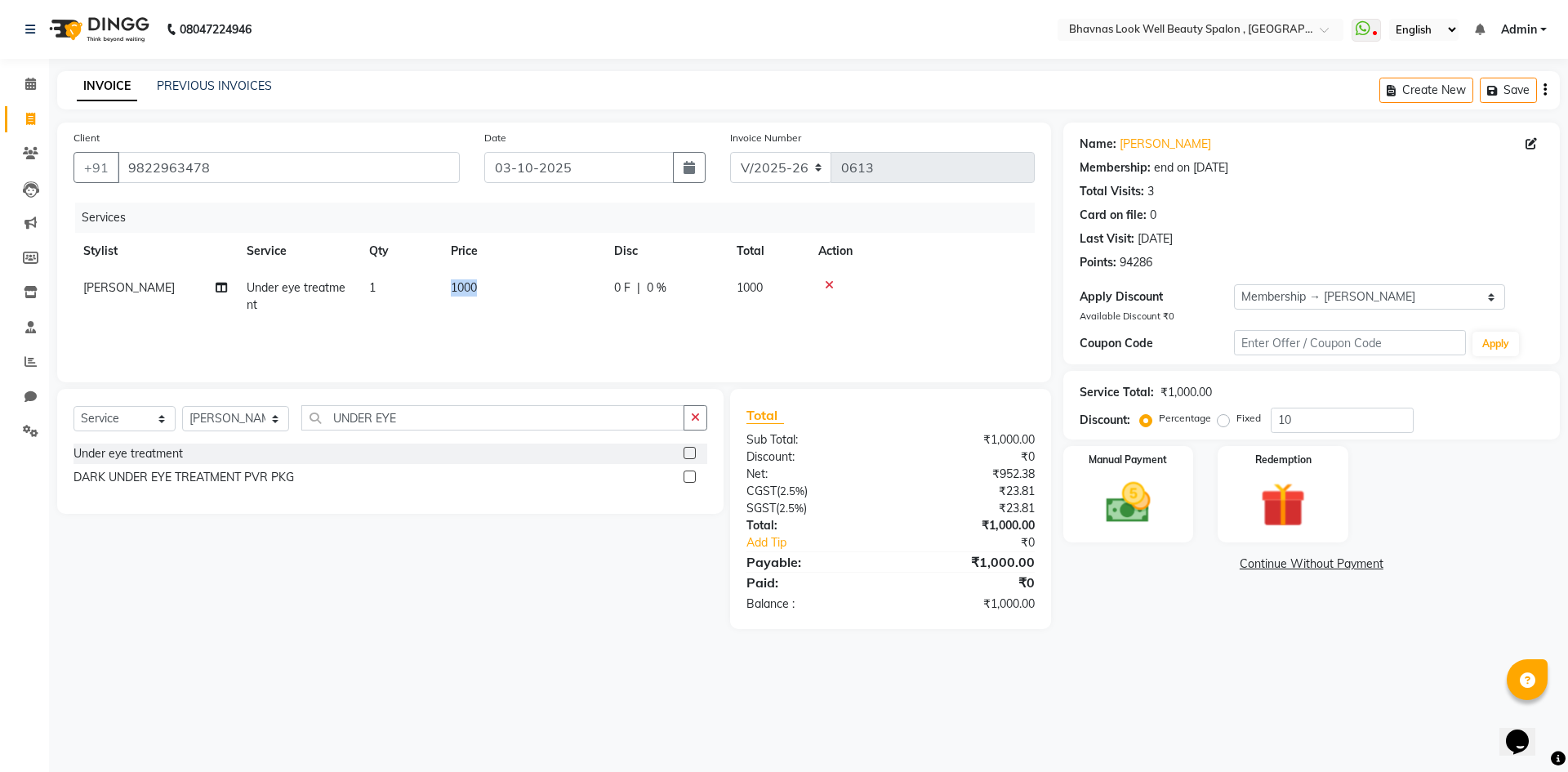
drag, startPoint x: 582, startPoint y: 300, endPoint x: 391, endPoint y: 309, distance: 191.2
click at [640, 302] on td "0 F | 0 %" at bounding box center [665, 297] width 122 height 54
select select "46642"
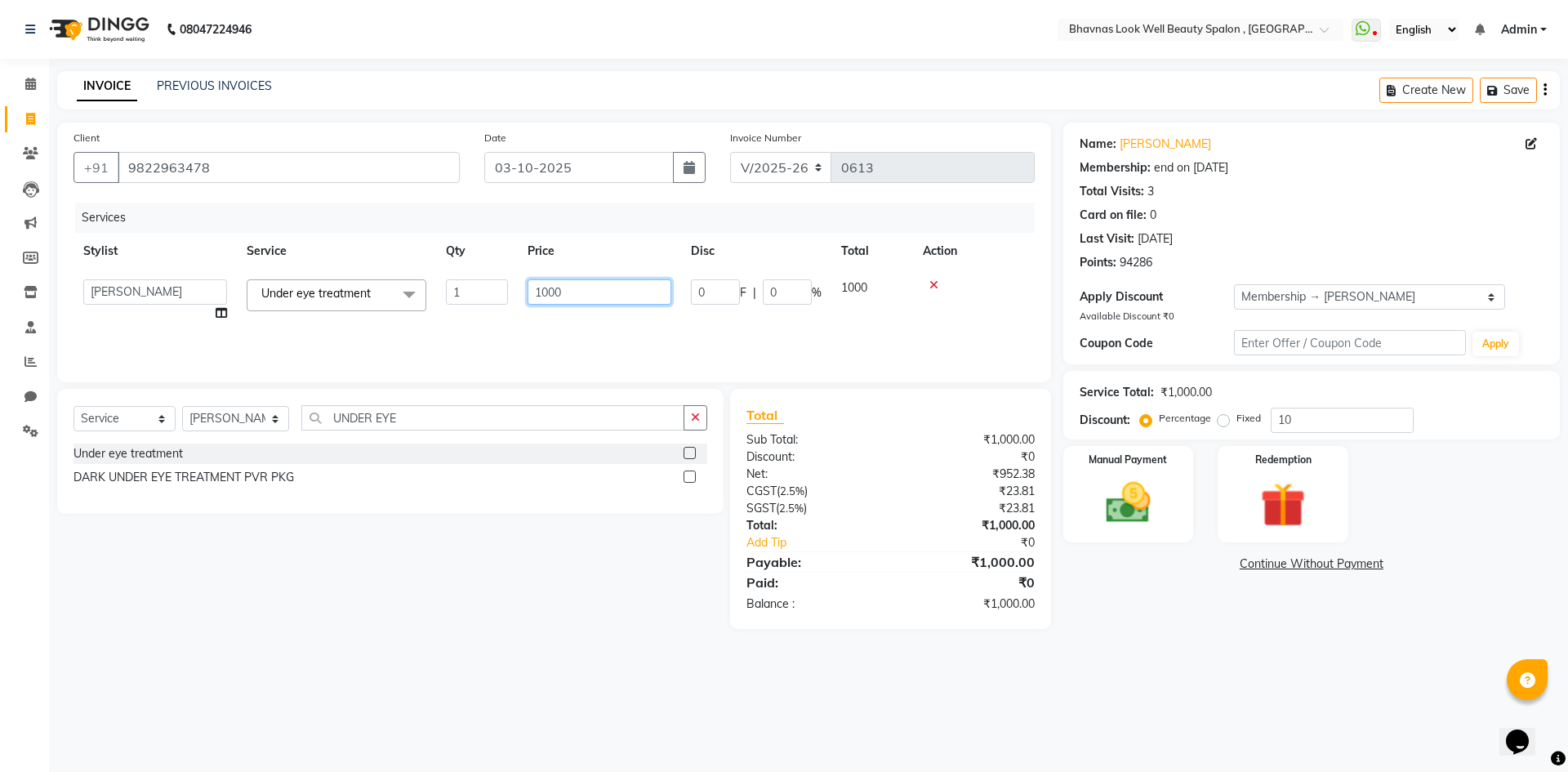
drag, startPoint x: 577, startPoint y: 286, endPoint x: 390, endPoint y: 305, distance: 188.0
click at [390, 305] on tr "[PERSON_NAME] [PERSON_NAME] ANMAL [PERSON_NAME] JYOTI [PERSON_NAME] [PERSON_NAM…" at bounding box center [554, 301] width 961 height 62
type input "286"
click at [663, 312] on tr "[PERSON_NAME] [PERSON_NAME] ANMAL [PERSON_NAME] JYOTI [PERSON_NAME] [PERSON_NAM…" at bounding box center [554, 301] width 961 height 62
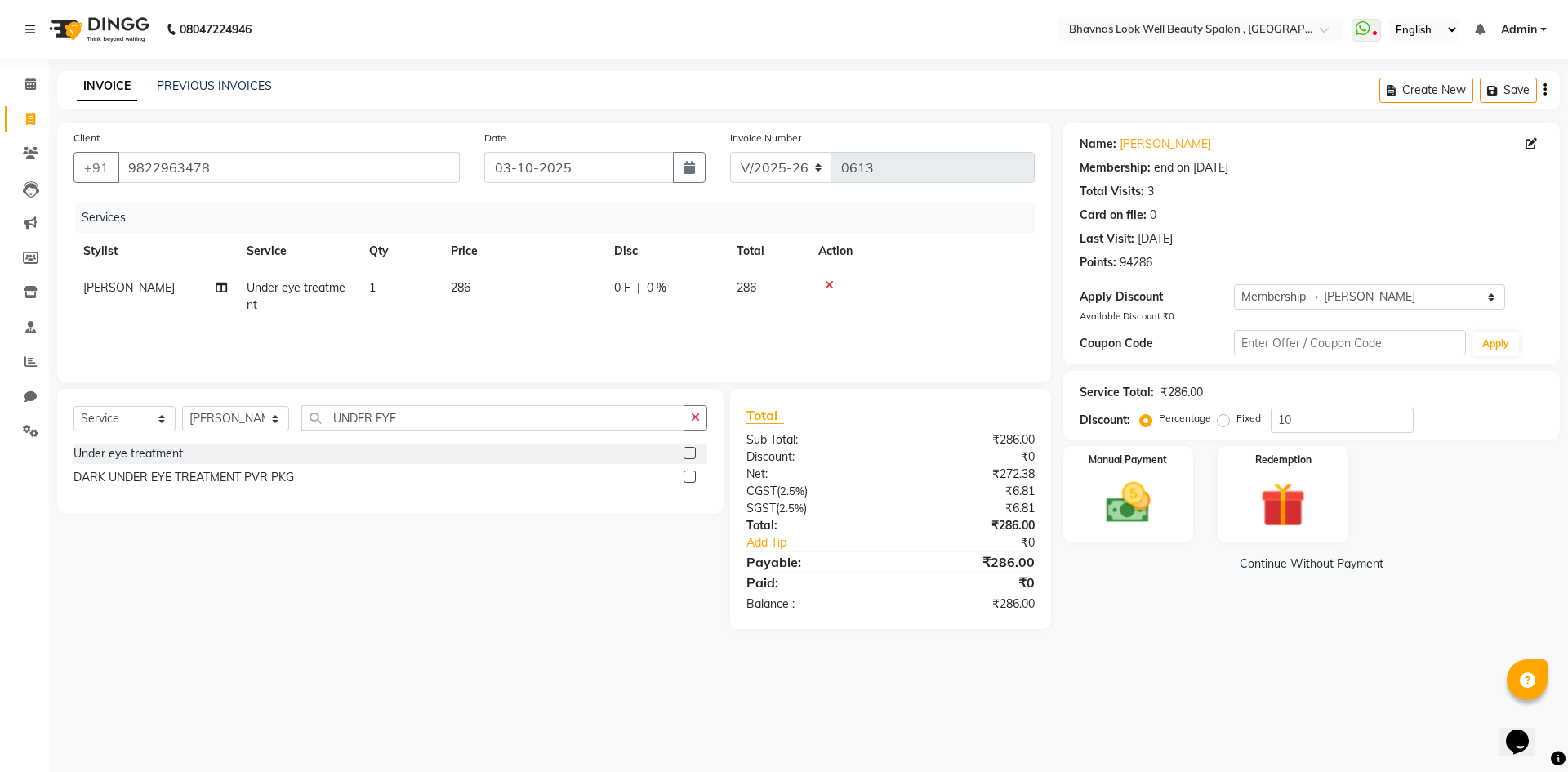
click at [461, 291] on span "286" at bounding box center [460, 288] width 19 height 15
select select "46642"
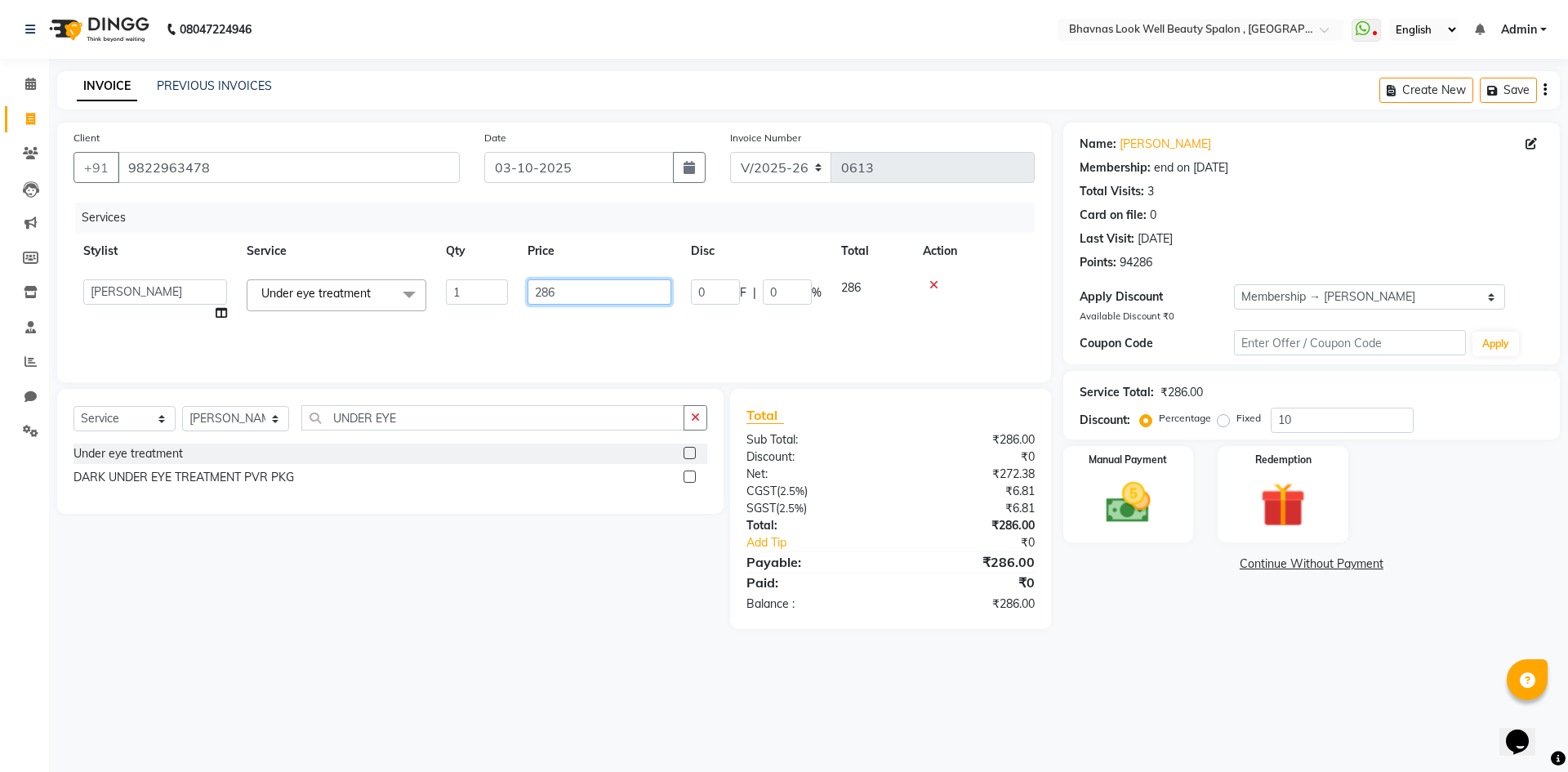
drag, startPoint x: 612, startPoint y: 288, endPoint x: 719, endPoint y: 347, distance: 122.2
click at [344, 332] on div "Services Stylist Service Qty Price Disc Total Action [PERSON_NAME] [PERSON_NAME…" at bounding box center [554, 284] width 961 height 163
type input "714"
click at [433, 333] on div "Services Stylist Service Qty Price Disc Total Action [PERSON_NAME] Under eye tr…" at bounding box center [554, 284] width 961 height 163
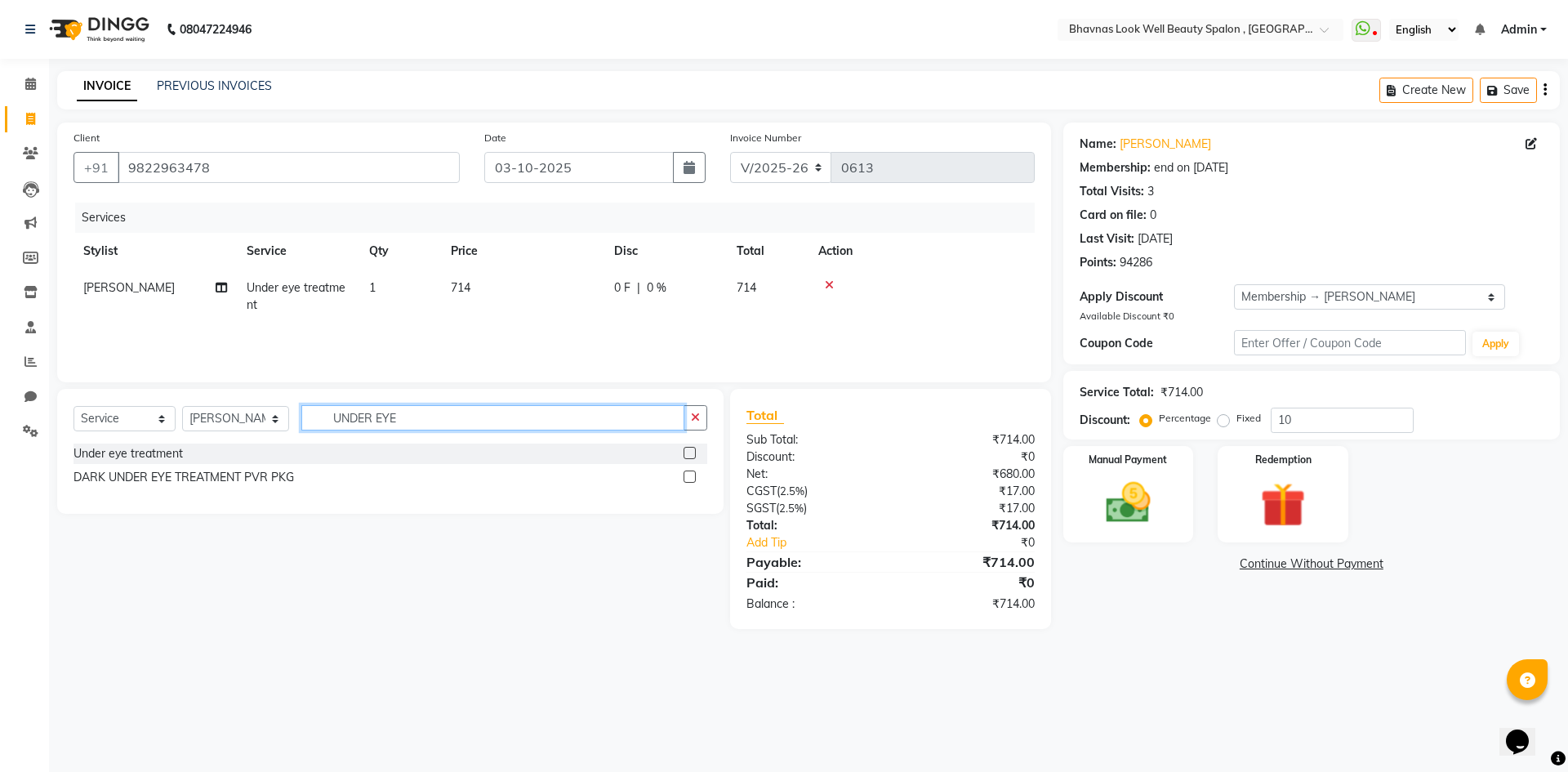
drag, startPoint x: 413, startPoint y: 416, endPoint x: 184, endPoint y: 425, distance: 229.2
click at [184, 425] on div "Select Service Product Membership Package Voucher Prepaid Gift Card Select Styl…" at bounding box center [391, 424] width 634 height 39
type input "P"
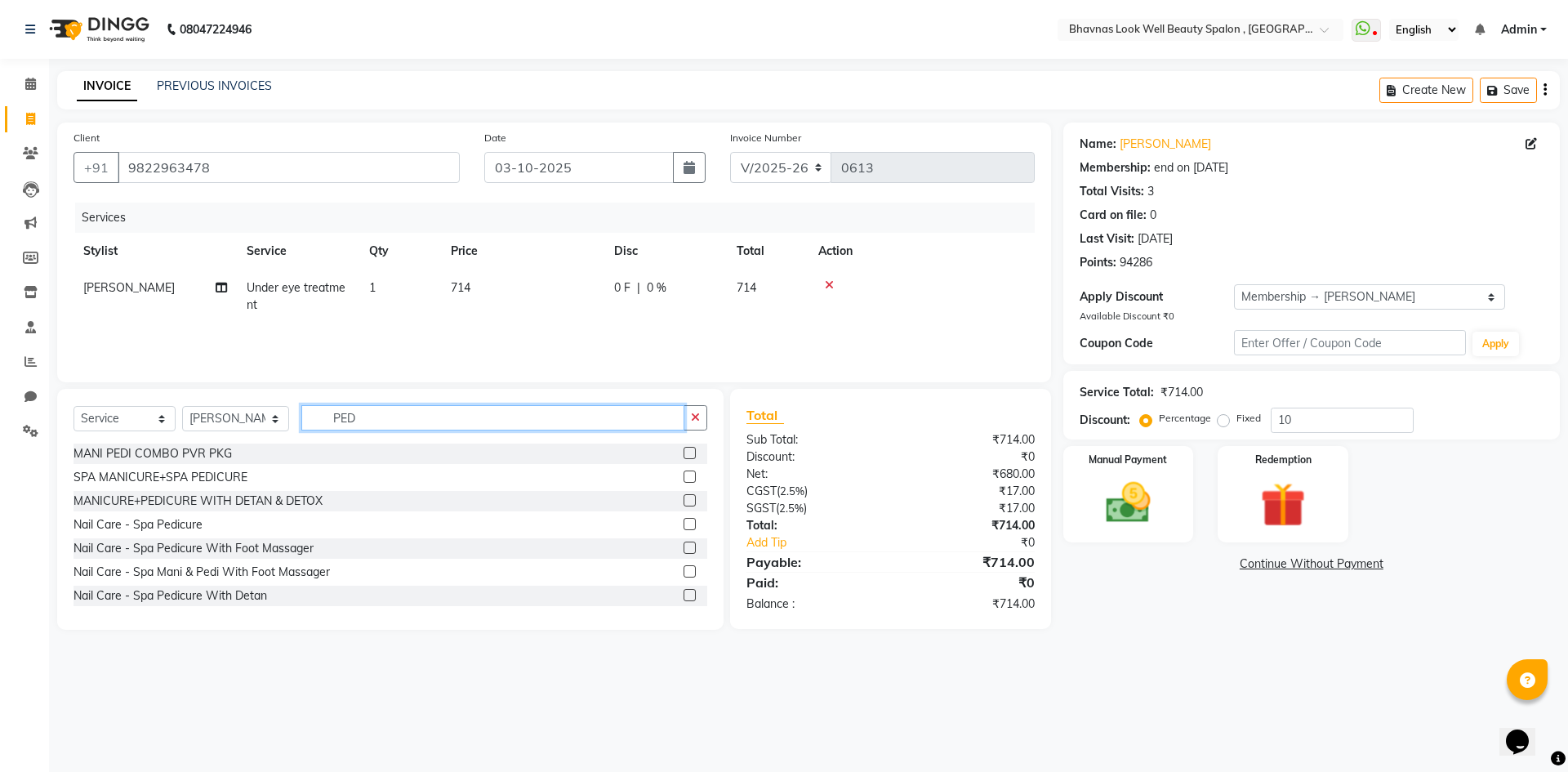
type input "PED"
click at [684, 484] on div at bounding box center [689, 479] width 11 height 17
click at [684, 479] on label at bounding box center [690, 476] width 13 height 13
click at [684, 479] on input "checkbox" at bounding box center [689, 477] width 11 height 11
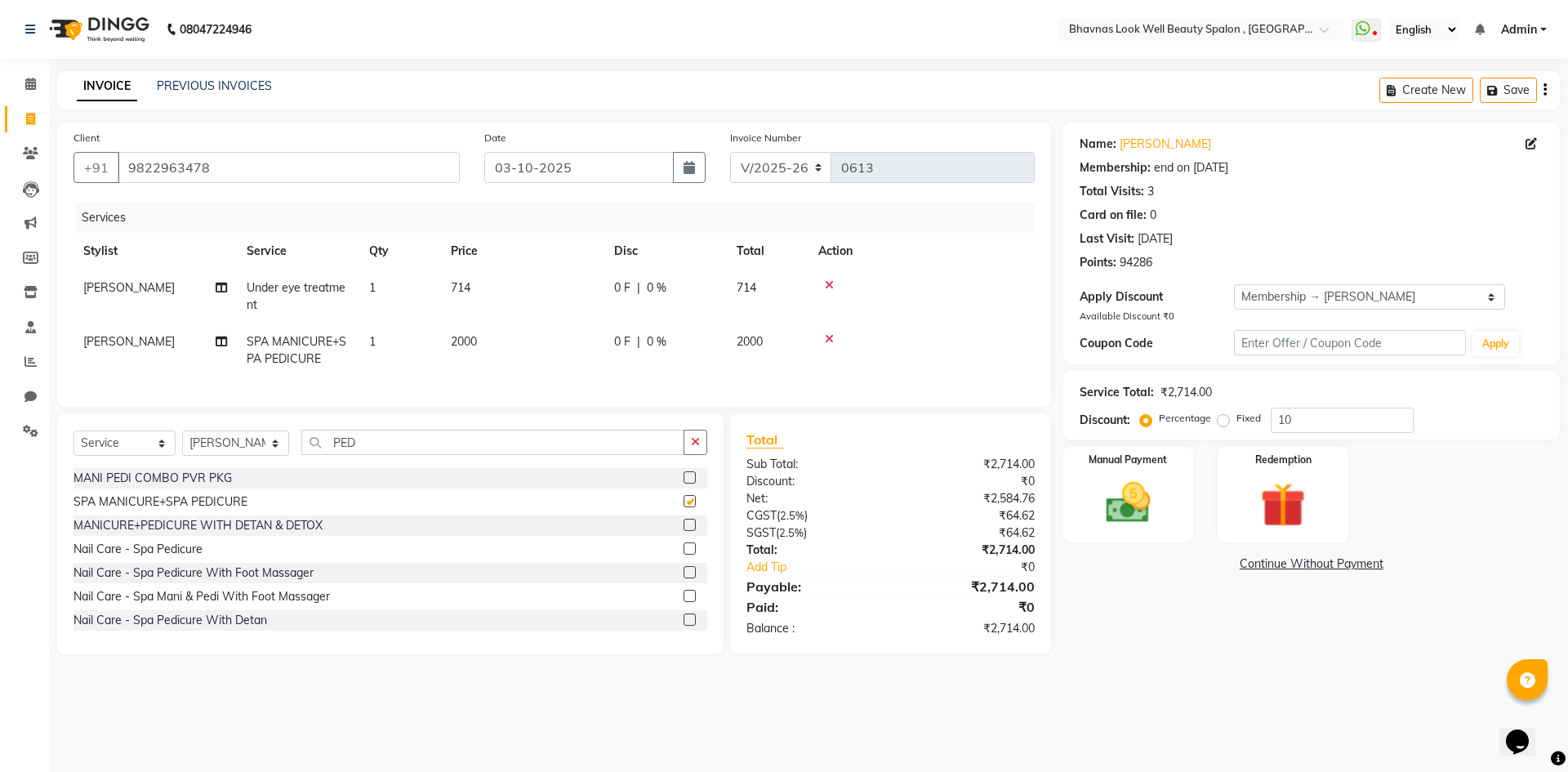
checkbox input "false"
click at [491, 360] on td "2000" at bounding box center [522, 350] width 163 height 54
select select "46642"
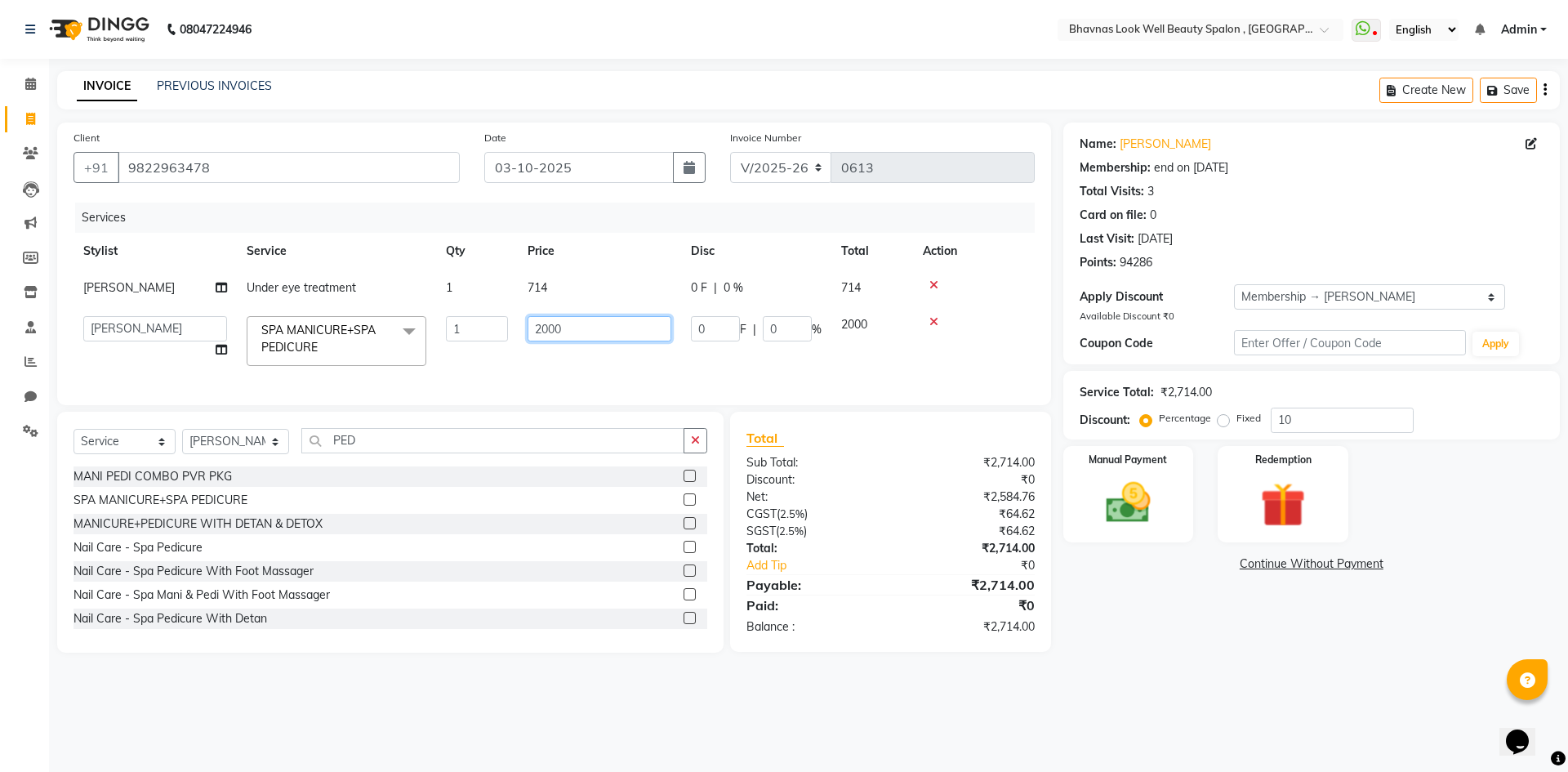
drag, startPoint x: 566, startPoint y: 325, endPoint x: 422, endPoint y: 345, distance: 145.4
click at [422, 345] on tr "[PERSON_NAME] [PERSON_NAME] ANMAL [PERSON_NAME] JYOTI [PERSON_NAME] CHANDPUR [P…" at bounding box center [554, 340] width 961 height 70
type input "1500"
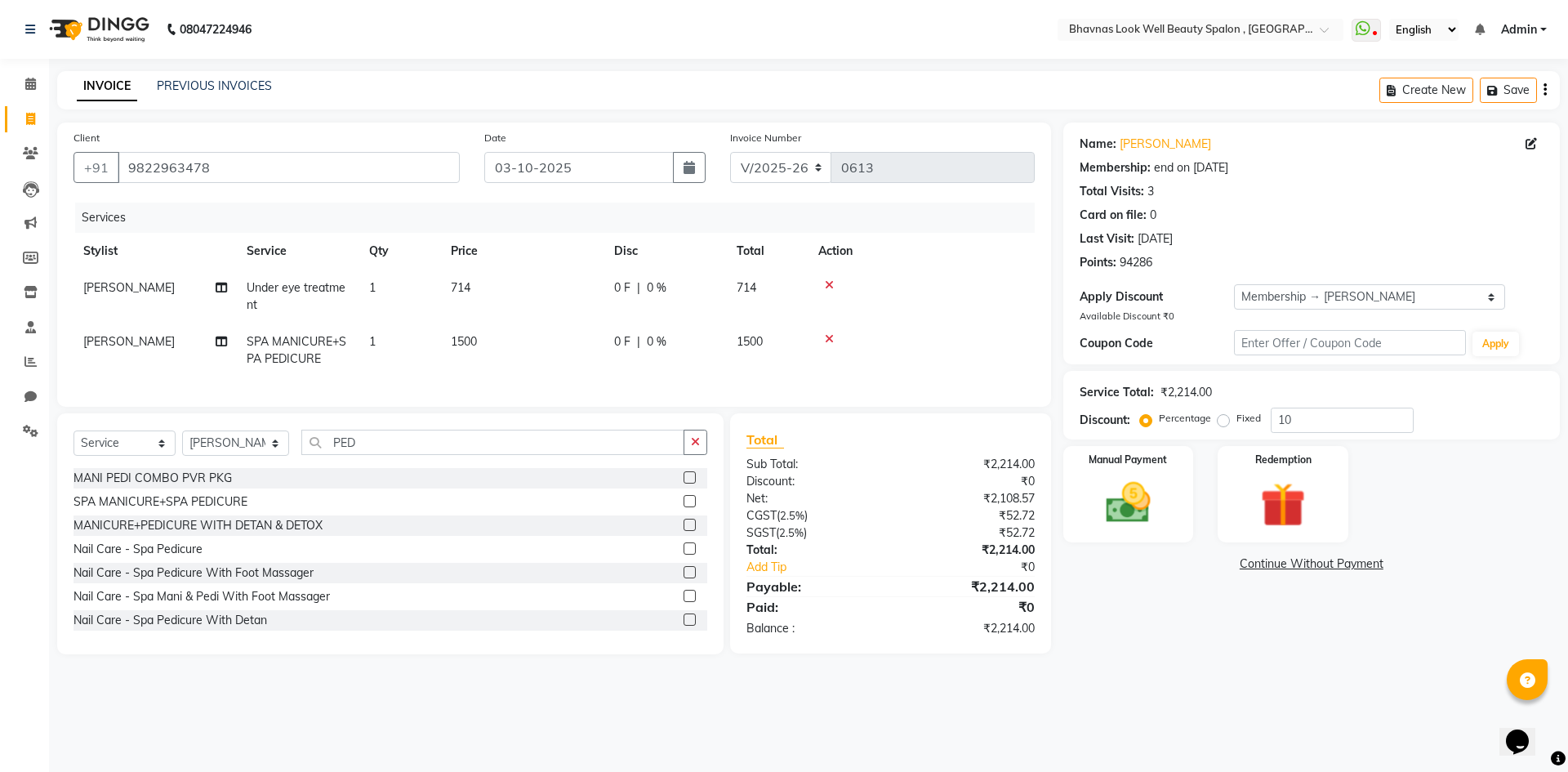
click at [634, 366] on tr "[PERSON_NAME] SPA MANICURE+SPA PEDICURE 1 1500 0 F | 0 % 1500" at bounding box center [554, 350] width 961 height 54
click at [1146, 526] on img at bounding box center [1128, 503] width 76 height 54
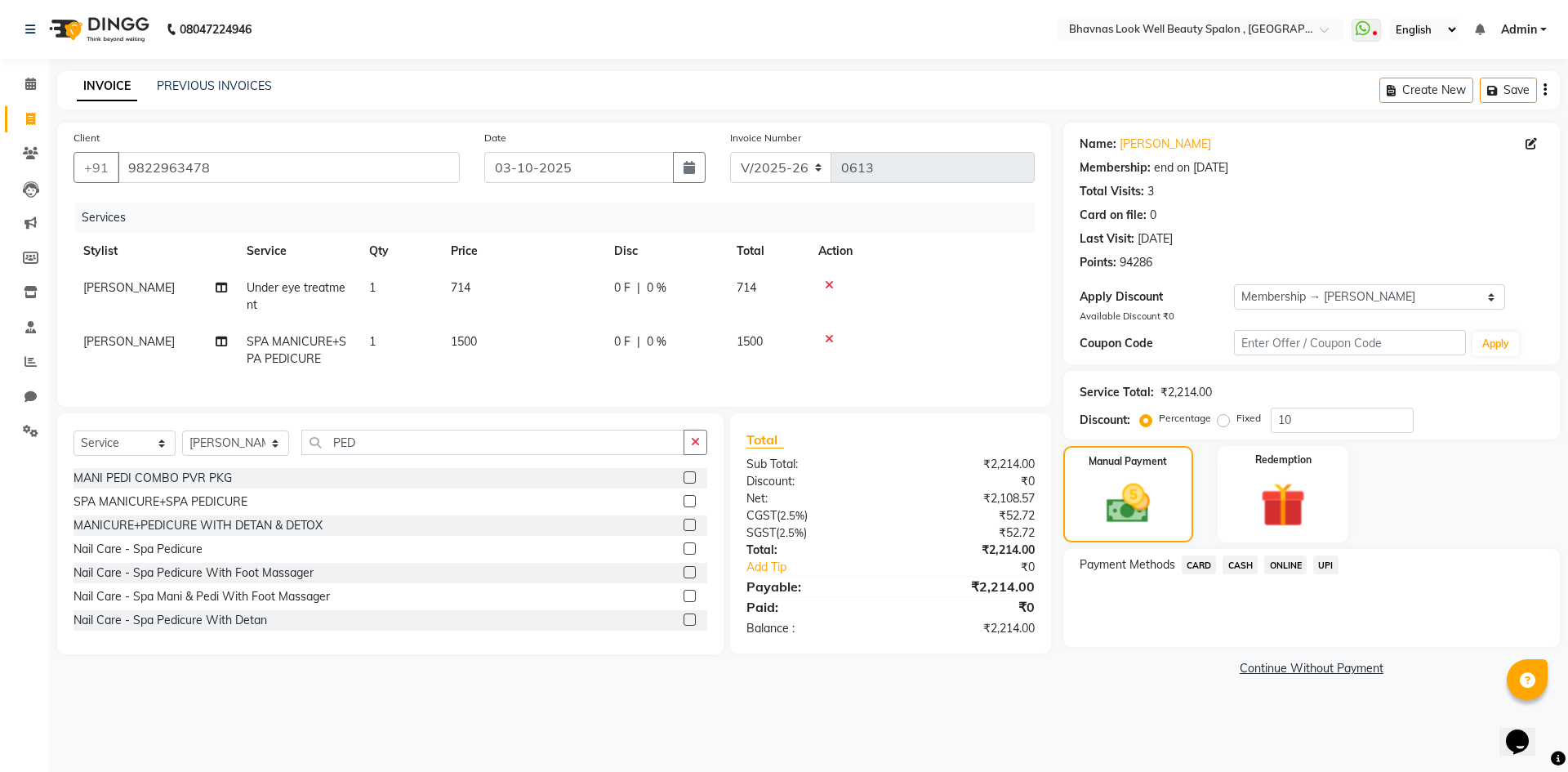
click at [1234, 562] on span "CASH" at bounding box center [1240, 565] width 35 height 18
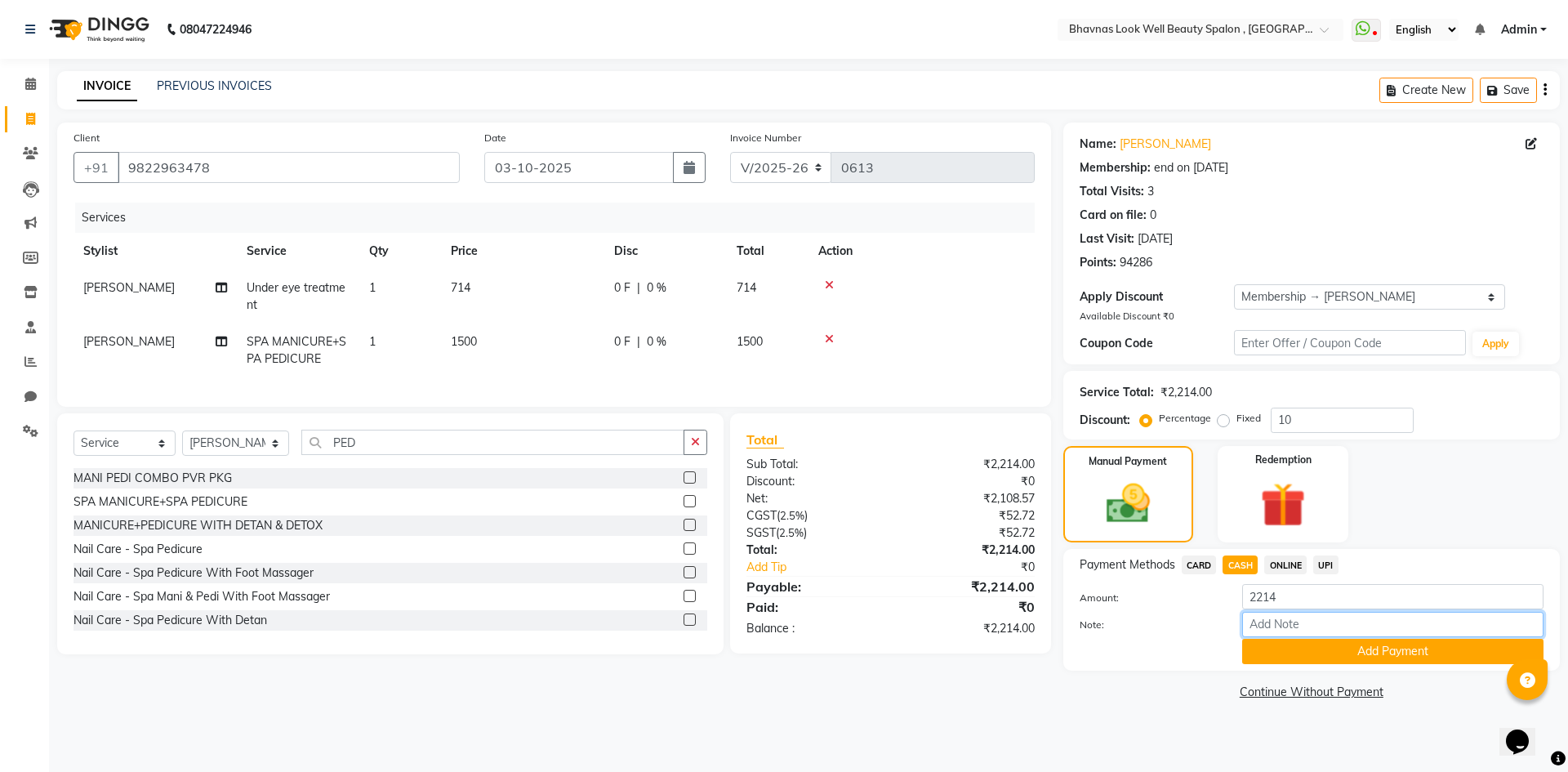
click at [1281, 623] on input "Note:" at bounding box center [1393, 624] width 302 height 25
type input "Package"
click at [1329, 655] on button "Add Payment" at bounding box center [1393, 651] width 302 height 25
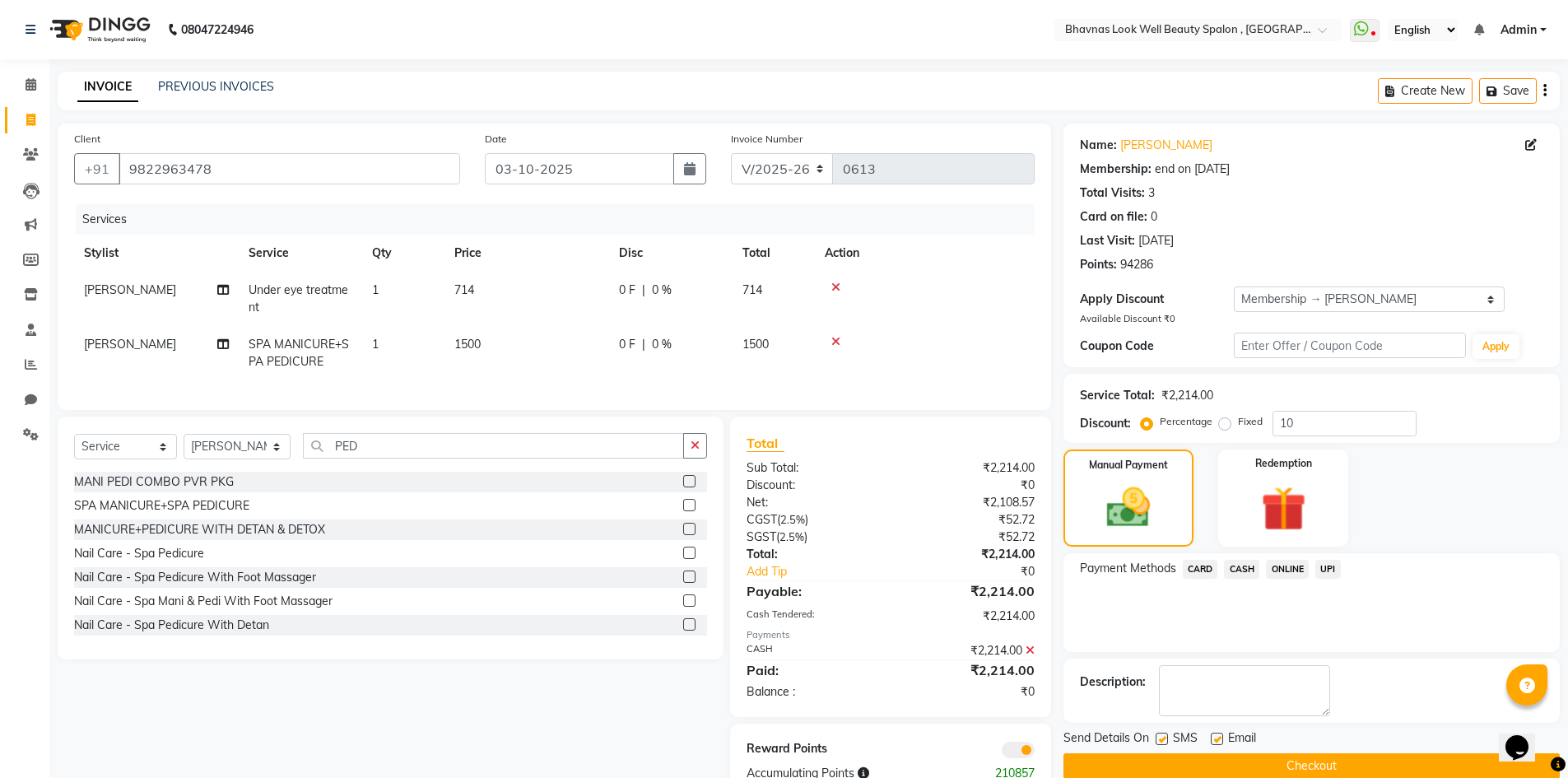
click at [1158, 742] on label at bounding box center [1162, 738] width 13 height 13
click at [1158, 742] on input "checkbox" at bounding box center [1161, 739] width 11 height 11
checkbox input "false"
click at [1217, 737] on label at bounding box center [1217, 738] width 13 height 13
click at [1217, 737] on input "checkbox" at bounding box center [1216, 739] width 11 height 11
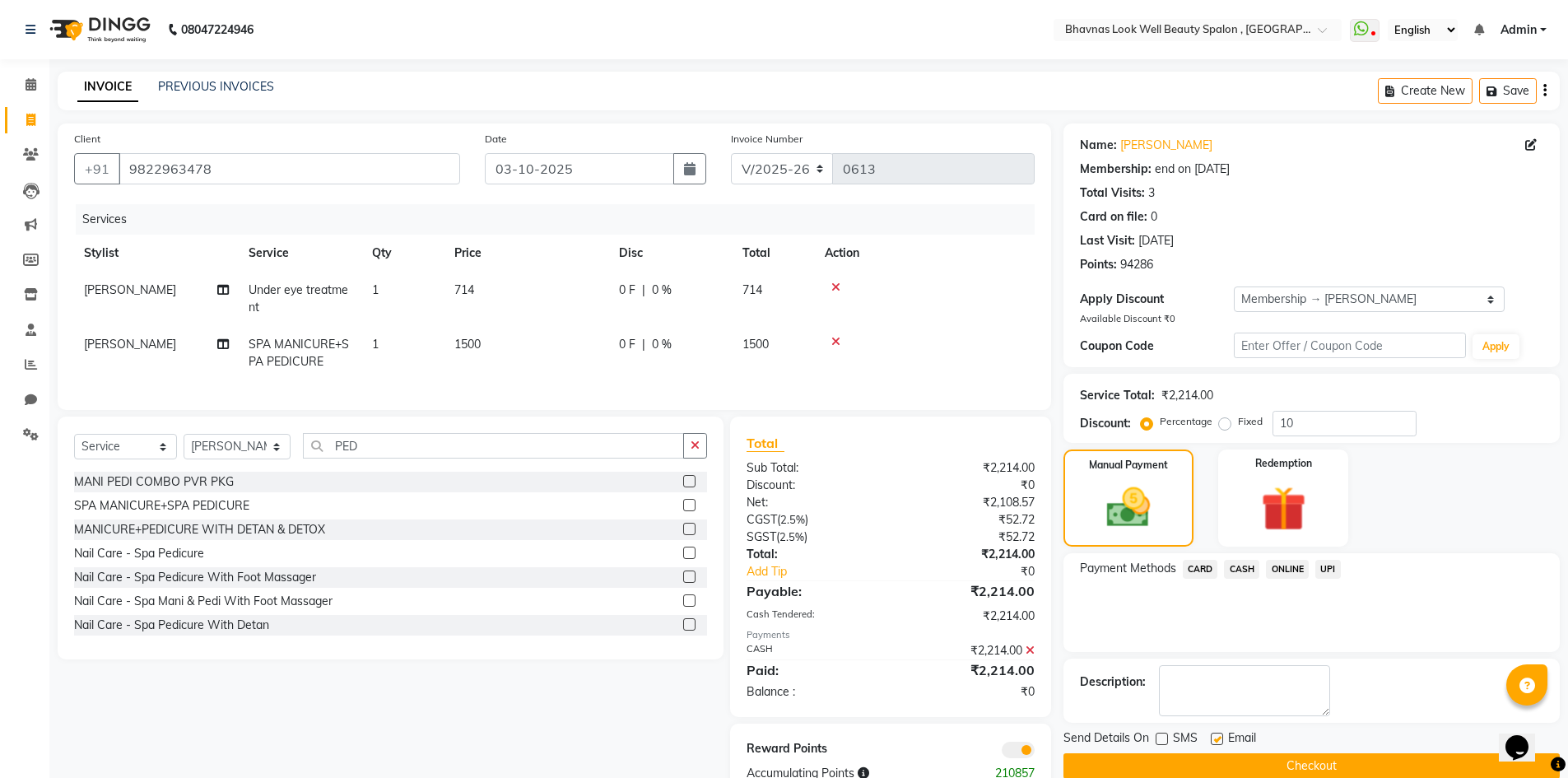
checkbox input "false"
click at [1254, 759] on button "Checkout" at bounding box center [1312, 766] width 497 height 25
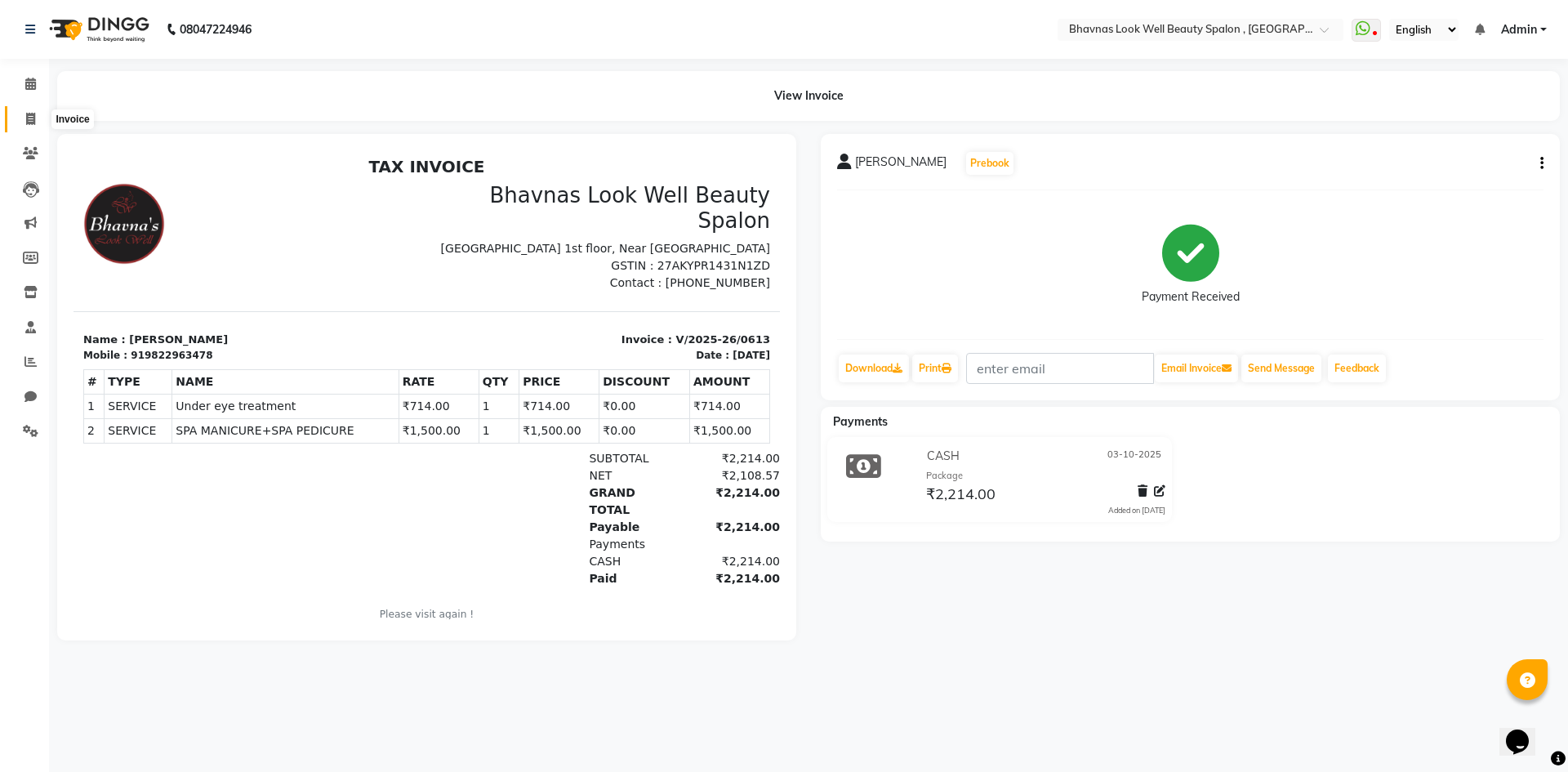
click at [22, 118] on span at bounding box center [30, 120] width 28 height 18
select select "service"
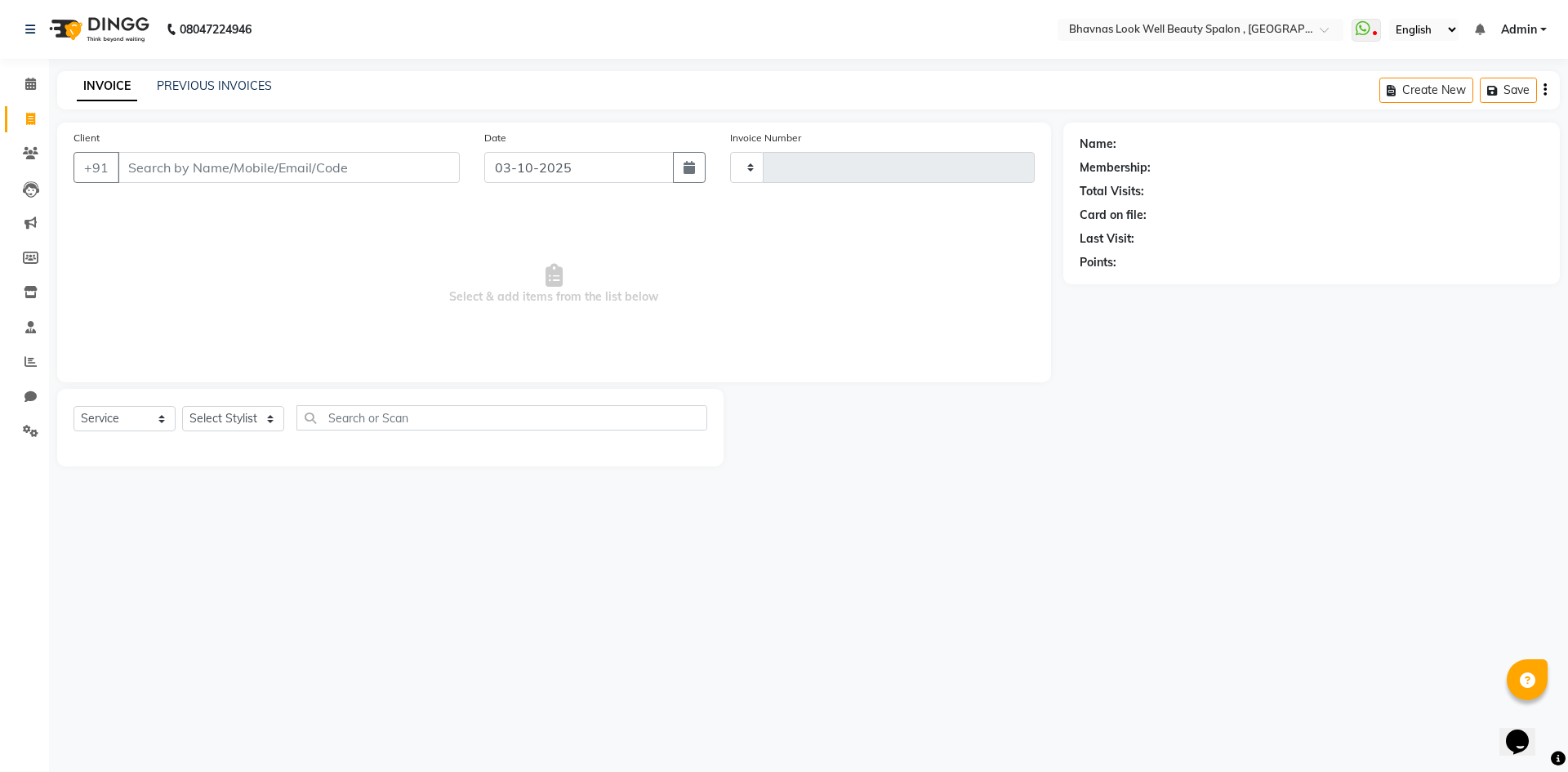
type input "0614"
select select "6251"
